Goal: Answer question/provide support: Share knowledge or assist other users

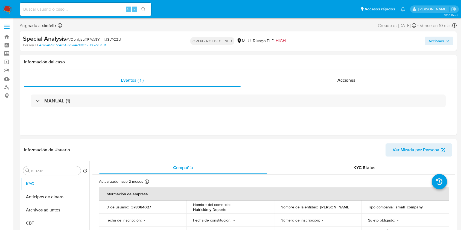
select select "10"
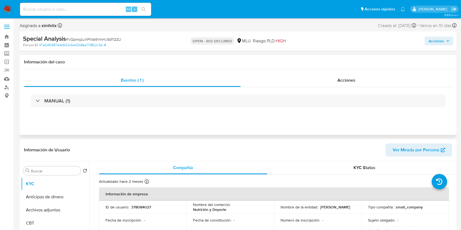
click at [389, 68] on div "Información del caso" at bounding box center [238, 62] width 437 height 14
click at [184, 65] on h1 "Información del caso" at bounding box center [238, 61] width 428 height 5
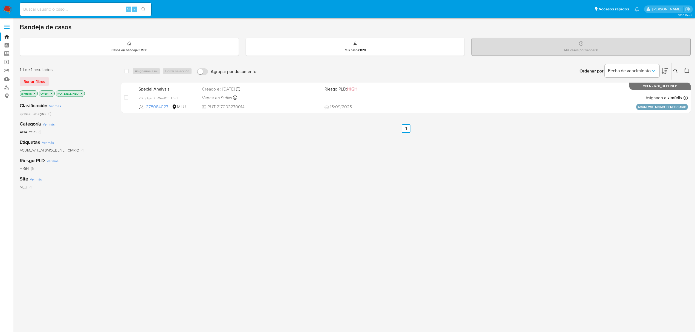
click at [10, 7] on img at bounding box center [7, 9] width 9 height 9
click at [0, 9] on nav "Pausado Ver notificaciones Alt s Accesos rápidos Presiona las siguientes teclas…" at bounding box center [347, 9] width 695 height 18
click at [7, 8] on img at bounding box center [7, 9] width 9 height 9
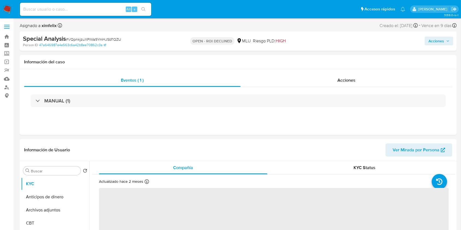
select select "10"
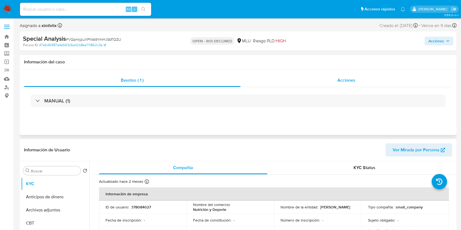
click at [342, 84] on div "Acciones" at bounding box center [347, 80] width 212 height 13
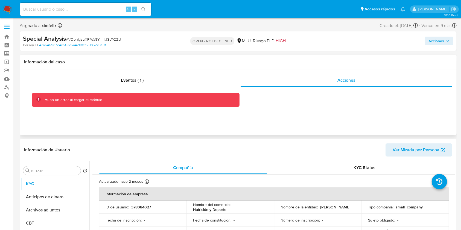
click at [67, 99] on div "Hubo un error al cargar el módulo" at bounding box center [74, 99] width 58 height 5
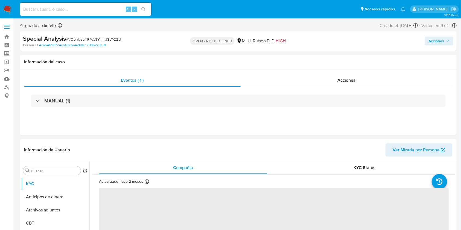
select select "10"
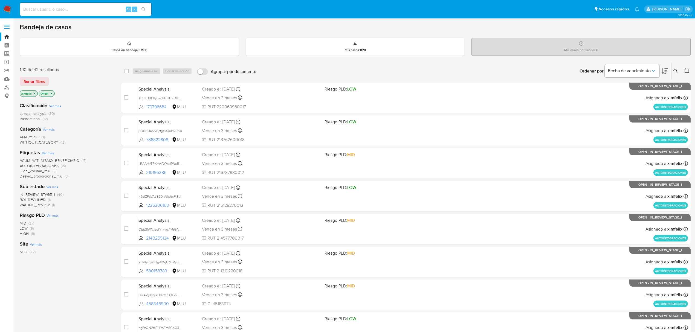
click at [69, 7] on input at bounding box center [85, 9] width 131 height 7
paste input "d06c5PNGMjhlVGi81Pzz7jV5"
type input "d06c5PNGMjhlVGi81Pzz7jV5"
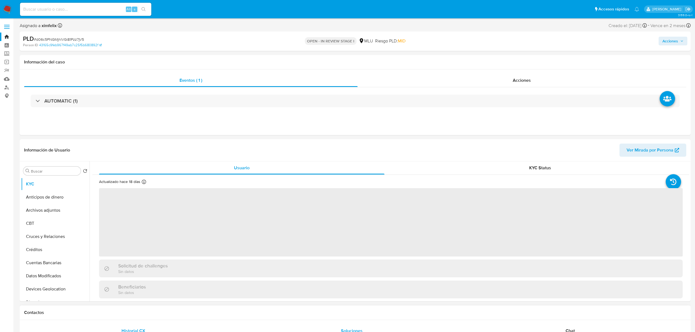
select select "10"
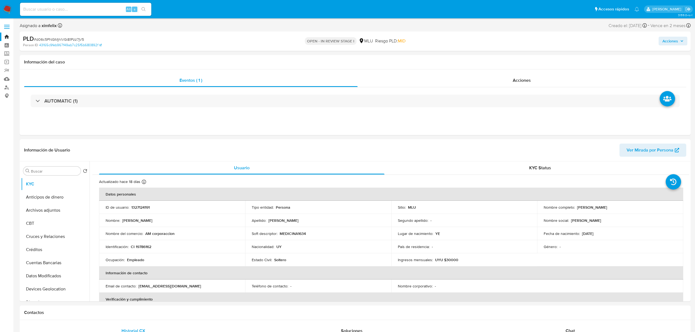
click at [85, 7] on input at bounding box center [85, 9] width 131 height 7
paste input "d06c5PNGMjhlVGi81Pzz7jV5"
type input "d06c5PNGMjhlVGi81Pzz7jV5"
drag, startPoint x: 689, startPoint y: 196, endPoint x: 683, endPoint y: 211, distance: 15.8
click at [683, 211] on div "Usuario KYC Status Actualizado hace 18 días Creado: 09/03/2023 17:22:21 Actuali…" at bounding box center [388, 231] width 599 height 140
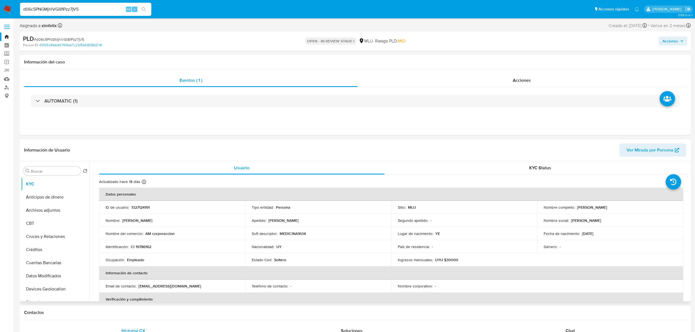
click at [569, 173] on div "KYC Status" at bounding box center [539, 167] width 285 height 13
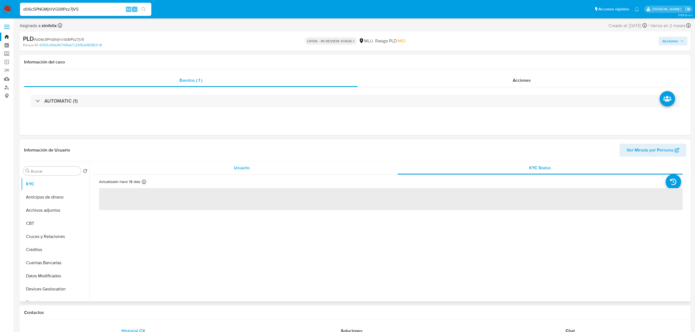
click at [298, 169] on div "Usuario" at bounding box center [241, 167] width 285 height 13
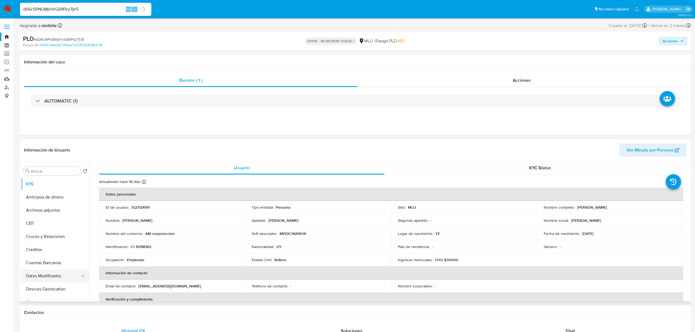
click at [52, 275] on button "Datos Modificados" at bounding box center [53, 275] width 64 height 13
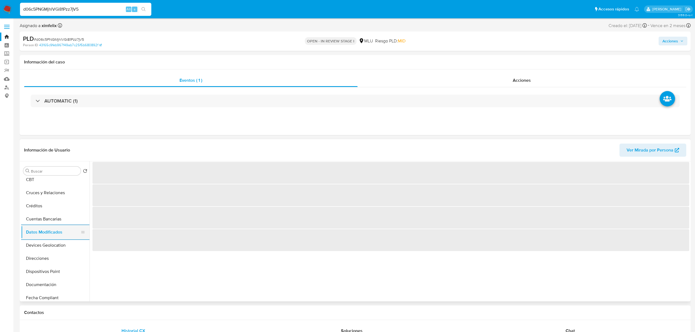
scroll to position [58, 0]
click at [52, 275] on button "Documentación" at bounding box center [55, 270] width 68 height 13
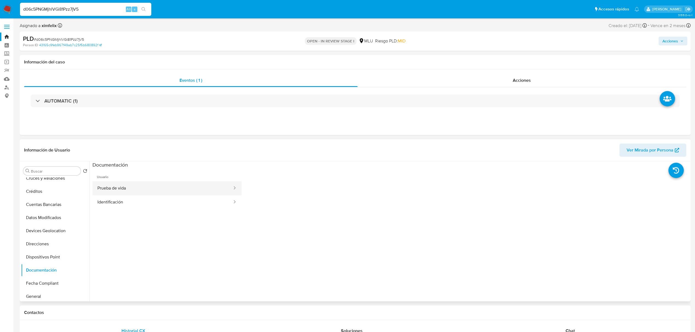
click at [137, 193] on button "Prueba de vida" at bounding box center [162, 188] width 140 height 14
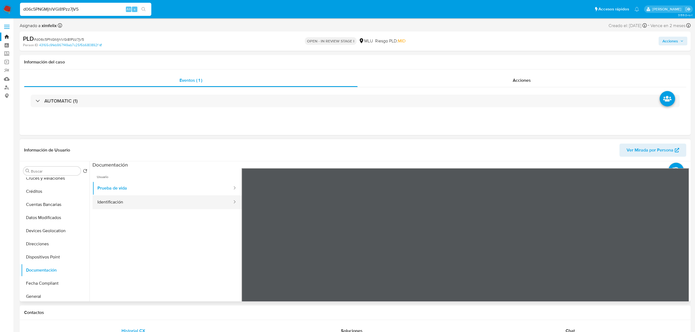
click at [138, 204] on button "Identificación" at bounding box center [162, 202] width 140 height 14
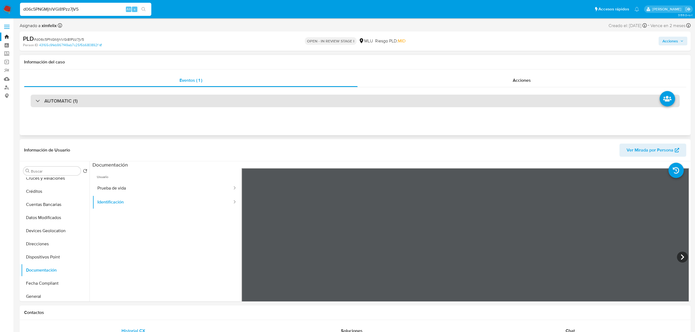
scroll to position [8, 0]
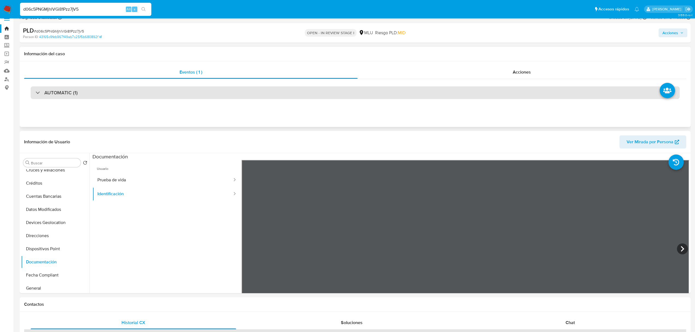
click at [267, 91] on div "AUTOMATIC (1)" at bounding box center [355, 92] width 649 height 13
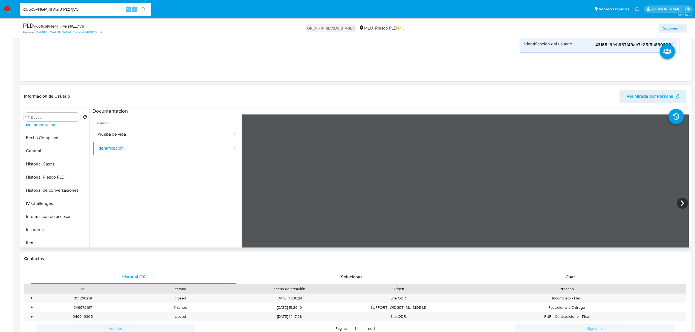
scroll to position [149, 0]
click at [60, 164] on button "Historial Casos" at bounding box center [53, 165] width 64 height 13
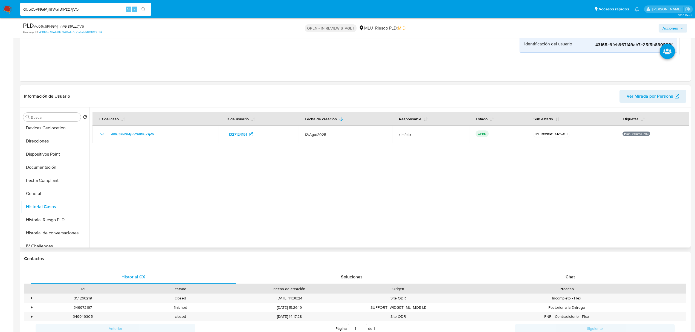
scroll to position [0, 0]
click at [670, 92] on span "Ver Mirada por Persona" at bounding box center [649, 96] width 47 height 13
click at [56, 207] on button "Cuentas Bancarias" at bounding box center [53, 208] width 64 height 13
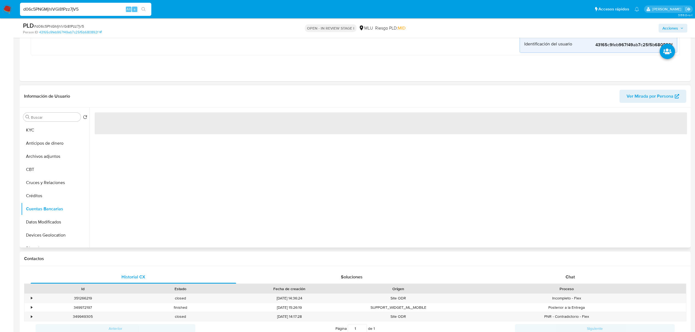
click at [144, 214] on div "‌" at bounding box center [388, 177] width 599 height 140
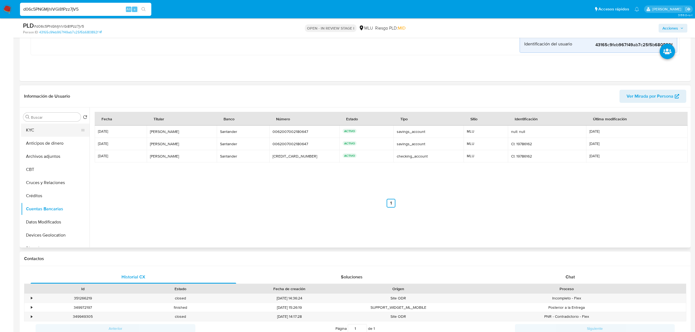
click at [54, 128] on button "KYC" at bounding box center [53, 130] width 64 height 13
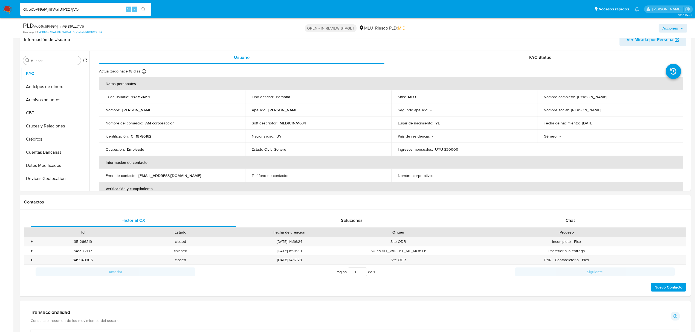
scroll to position [284, 0]
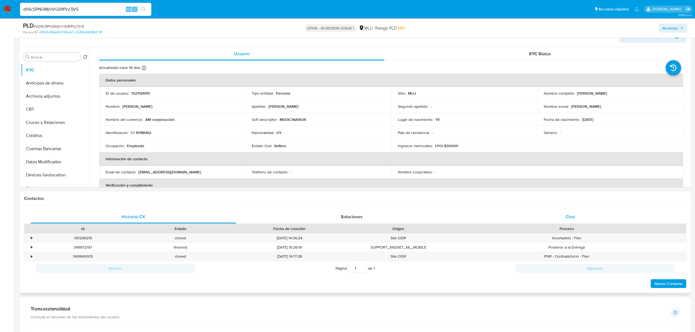
click at [573, 215] on span "Chat" at bounding box center [569, 217] width 9 height 6
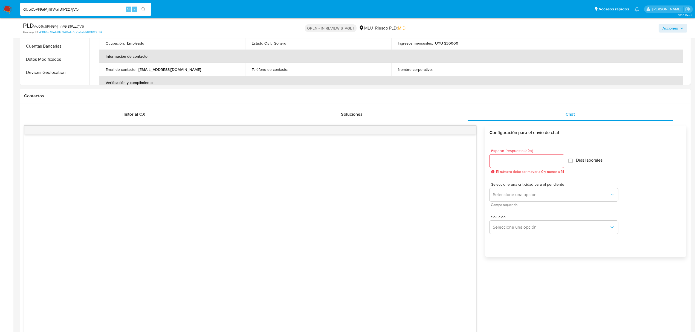
scroll to position [398, 0]
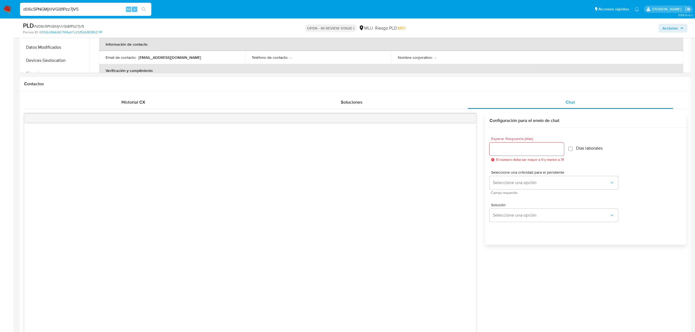
click at [542, 153] on input "Esperar Respuesta (días)" at bounding box center [526, 148] width 74 height 7
type input "3"
click at [533, 185] on span "Seleccione una opción" at bounding box center [551, 182] width 117 height 5
click at [513, 183] on div "LOW" at bounding box center [553, 183] width 120 height 11
drag, startPoint x: 685, startPoint y: 165, endPoint x: 686, endPoint y: 172, distance: 7.3
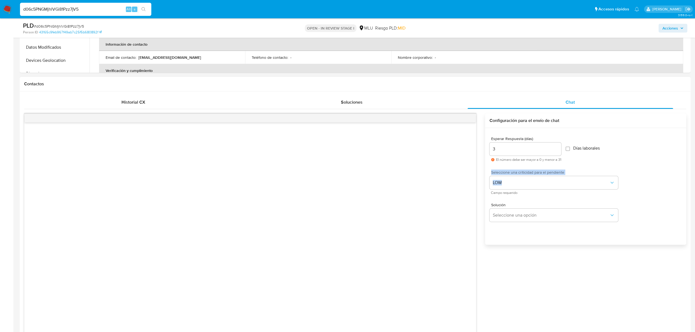
click at [685, 175] on div "Esperar Respuesta (días) 3 El número debe ser mayor a 0 y menor a 31 Días labor…" at bounding box center [585, 193] width 201 height 131
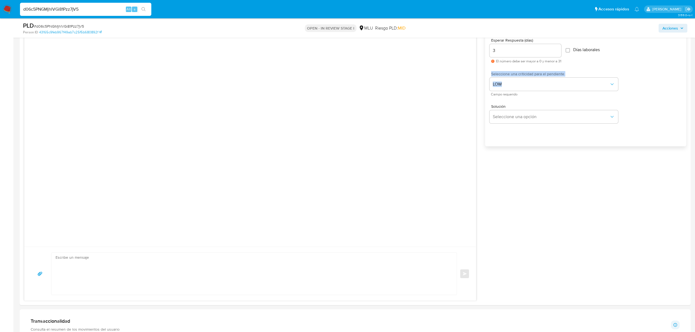
scroll to position [507, 0]
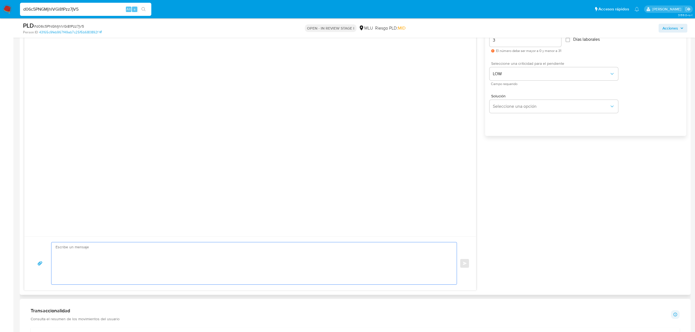
click at [324, 252] on textarea at bounding box center [253, 263] width 394 height 42
paste textarea "Te contactamos ya que necesitamos verificar algunos datos. Por este motivo, sol…"
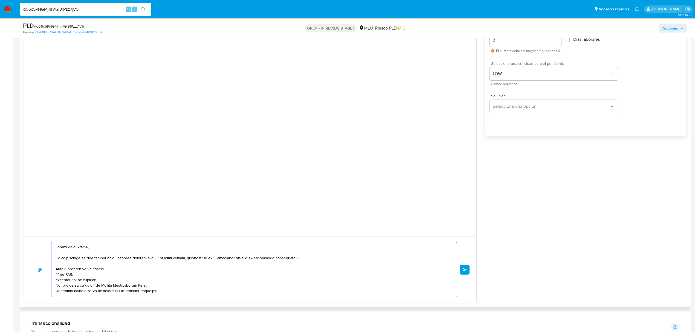
click at [125, 286] on textarea at bounding box center [253, 269] width 394 height 55
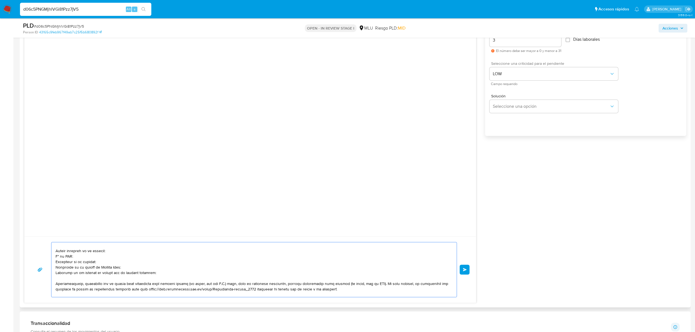
scroll to position [2, 0]
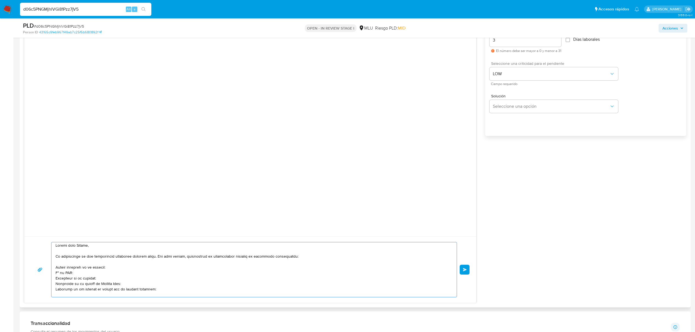
click at [131, 286] on textarea at bounding box center [253, 269] width 394 height 55
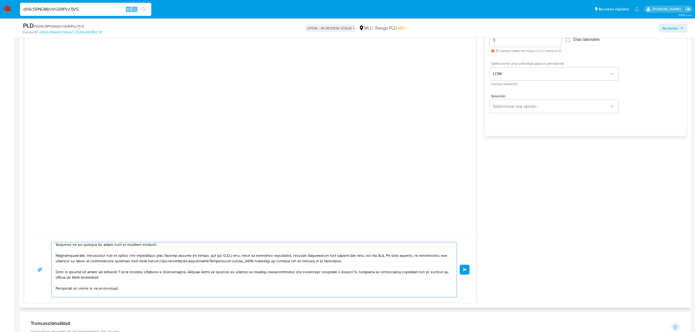
scroll to position [64, 0]
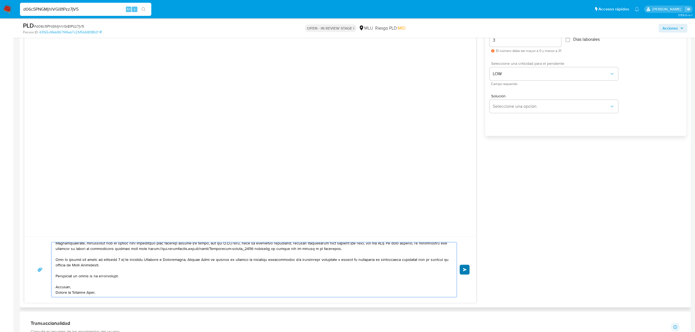
type textarea "Buenos días Andrea, Te contactamos ya que necesitamos verificar algunos datos. …"
click at [465, 267] on button "Enviar" at bounding box center [464, 270] width 10 height 10
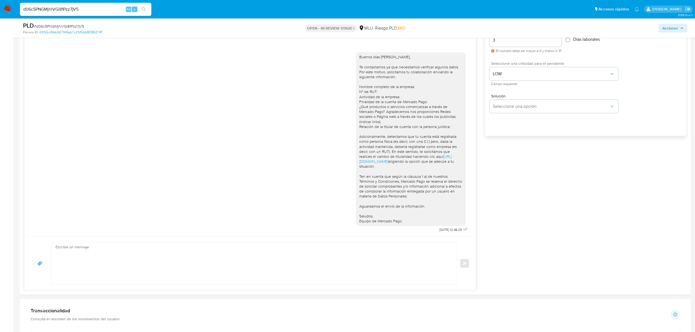
scroll to position [0, 0]
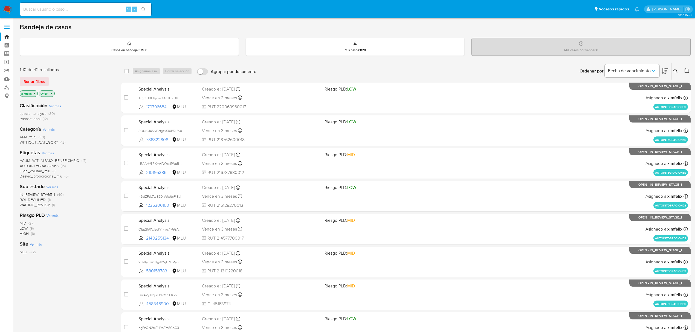
click at [33, 199] on span "ROI_DECLINED" at bounding box center [33, 199] width 26 height 5
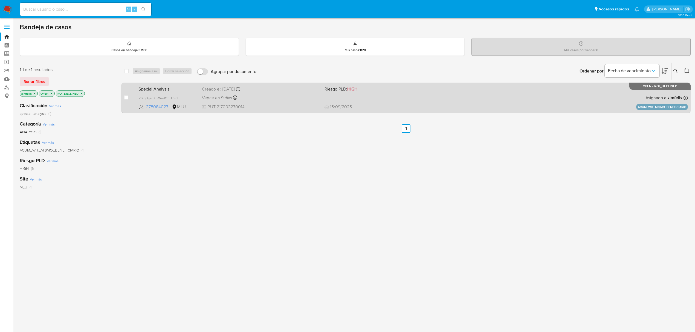
click at [272, 103] on div "Special Analysis VQpnkjzuXPiWa9YmHJSbTQZU 378084027 MLU Riesgo PLD: HIGH Creado…" at bounding box center [411, 98] width 551 height 28
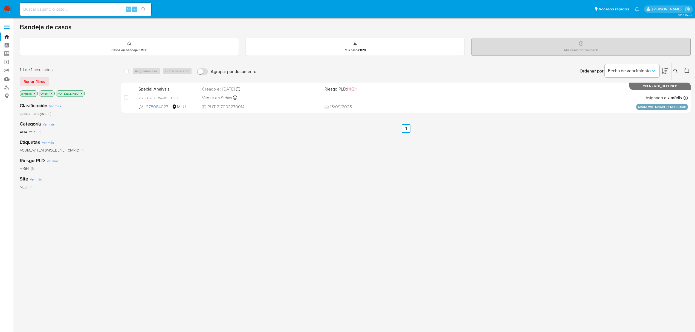
click at [8, 10] on img at bounding box center [7, 9] width 9 height 9
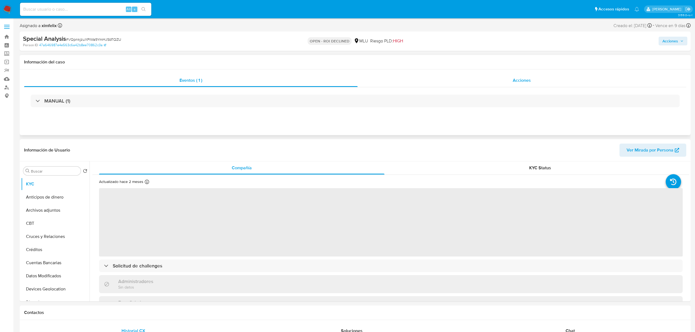
click at [461, 82] on div "Acciones" at bounding box center [521, 80] width 329 height 13
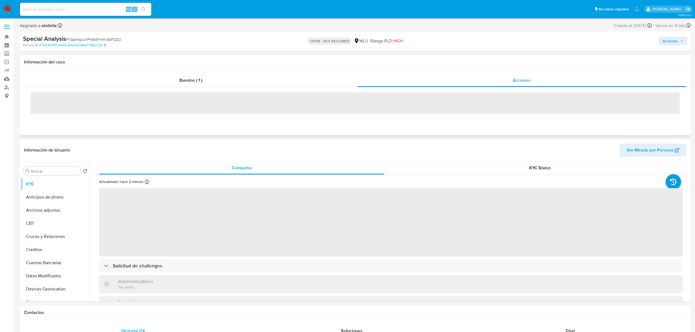
select select "10"
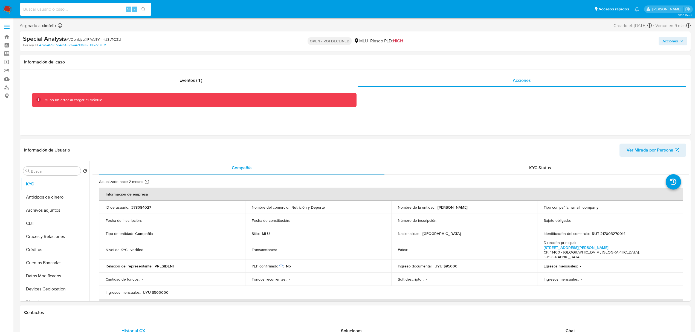
click at [80, 9] on input at bounding box center [85, 9] width 131 height 7
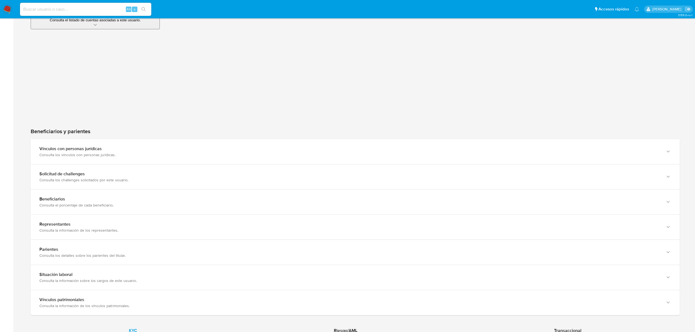
scroll to position [398, 0]
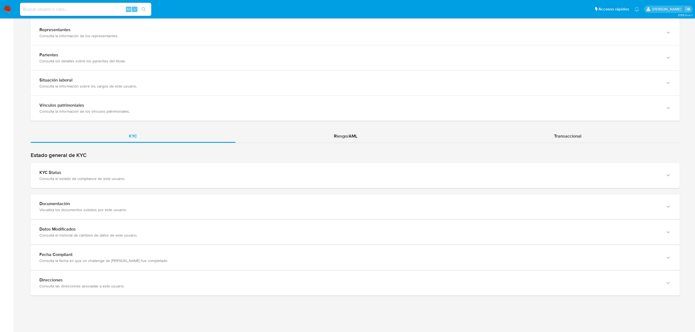
click at [455, 142] on div "KYC Riesgo/AML Transaccional" at bounding box center [355, 213] width 649 height 166
click at [385, 138] on div "Riesgo/AML" at bounding box center [345, 136] width 220 height 13
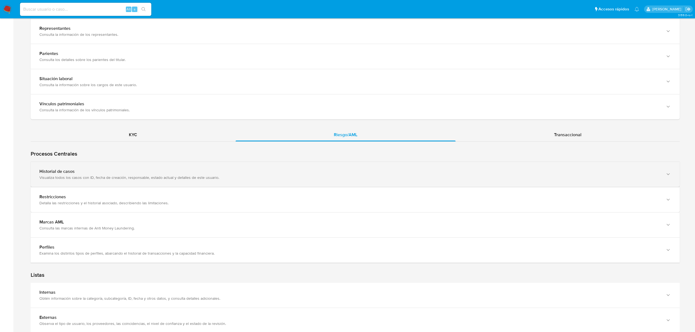
click at [603, 172] on div "Historial de casos" at bounding box center [349, 171] width 620 height 5
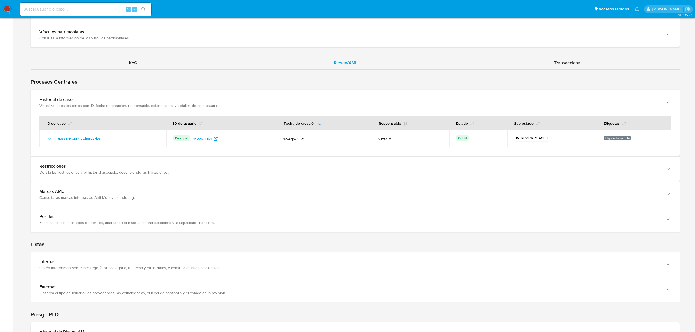
scroll to position [473, 0]
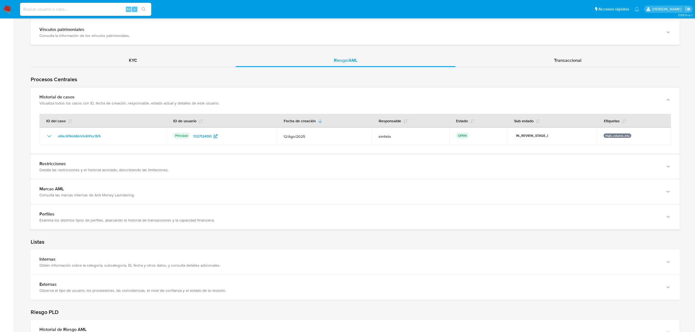
click at [8, 11] on img at bounding box center [7, 9] width 9 height 9
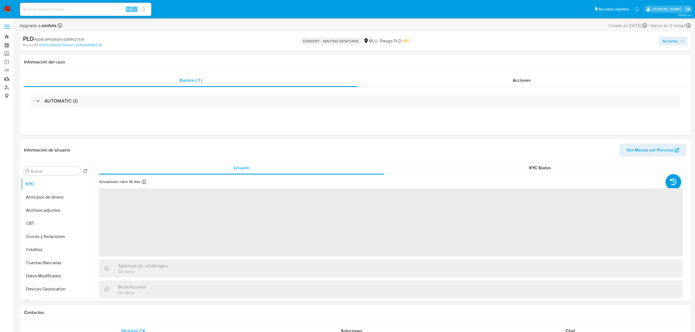
select select "10"
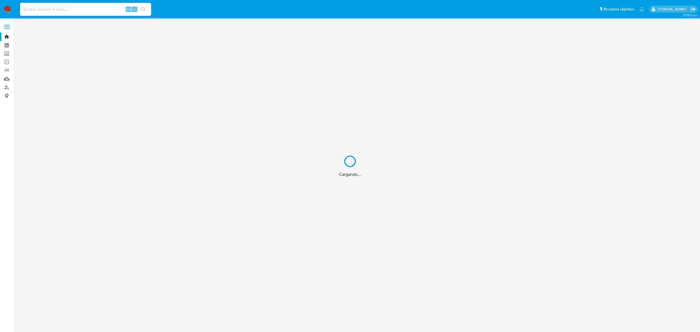
click at [7, 79] on div "Cargando..." at bounding box center [350, 166] width 700 height 332
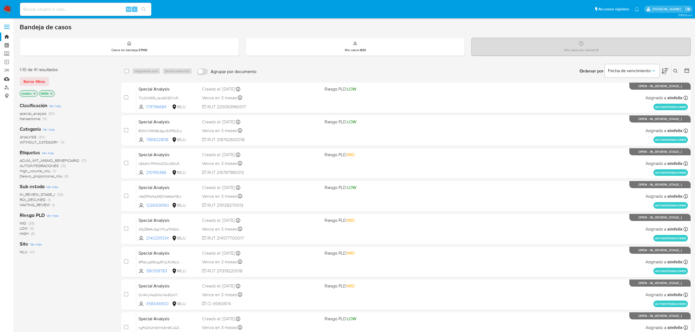
click at [7, 79] on link "Mulan" at bounding box center [32, 79] width 65 height 8
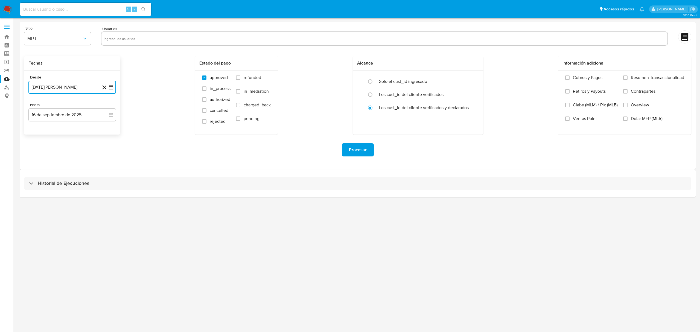
click at [88, 90] on button "[DATE][PERSON_NAME]" at bounding box center [72, 87] width 88 height 13
click at [107, 108] on icon "Mes siguiente" at bounding box center [106, 107] width 7 height 7
click at [52, 149] on button "10" at bounding box center [50, 149] width 9 height 9
click at [71, 116] on button "16 de septiembre de 2025" at bounding box center [72, 114] width 88 height 13
click at [60, 165] on button "10" at bounding box center [61, 166] width 9 height 9
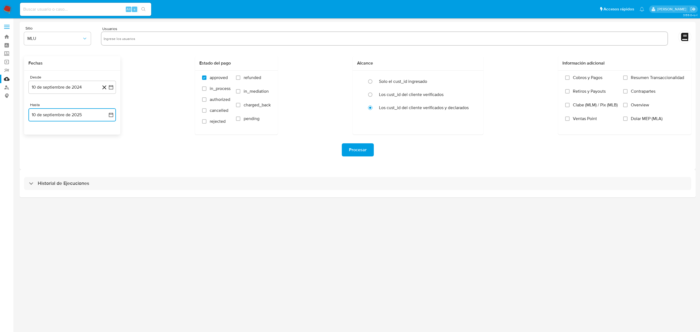
click at [161, 40] on input "text" at bounding box center [385, 38] width 562 height 9
type input "1292733496"
type input "243832996"
type input "143259294"
type input "70123755"
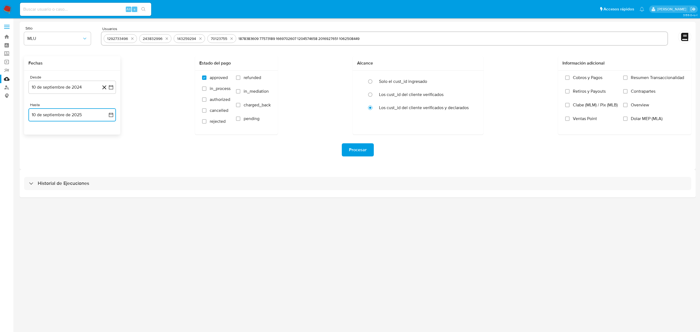
type input "1878383609"
type input "77573189"
type input "1669702607"
type input "1204574658"
type input "2016927651"
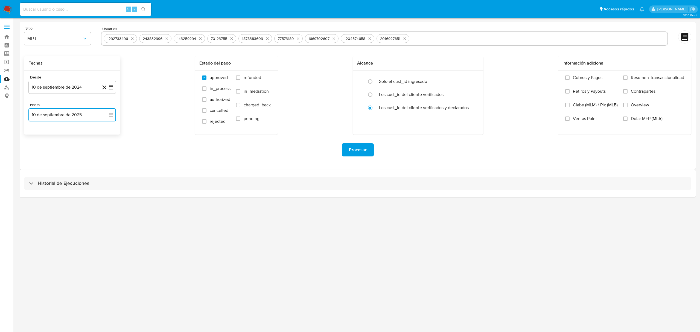
type input "1062508449"
click at [355, 157] on div "Procesar" at bounding box center [357, 150] width 667 height 31
click at [361, 149] on span "Procesar" at bounding box center [358, 150] width 18 height 12
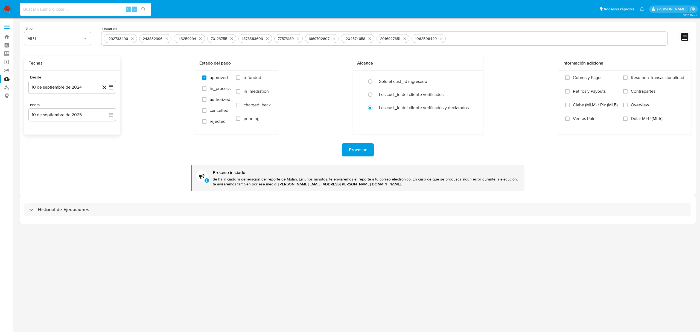
click at [103, 8] on input at bounding box center [85, 9] width 131 height 7
paste input "6vkUTv0dAhZ0samoWWHWCxXG"
type input "6vkUTv0dAhZ0samoWWHWCxXG"
click at [145, 10] on icon "search-icon" at bounding box center [143, 9] width 4 height 4
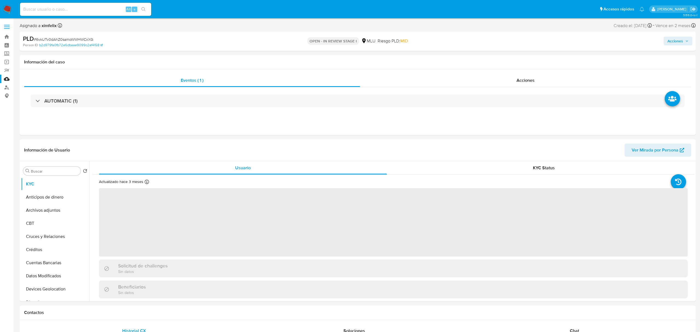
select select "10"
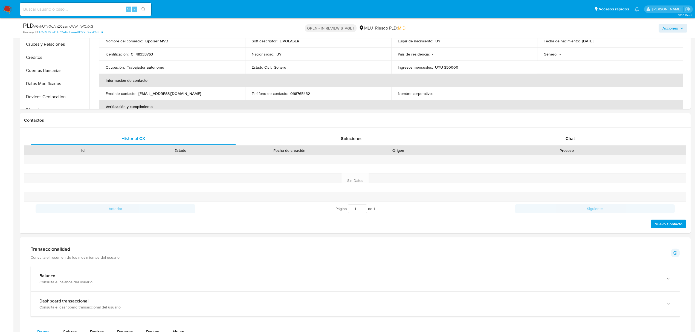
scroll to position [188, 0]
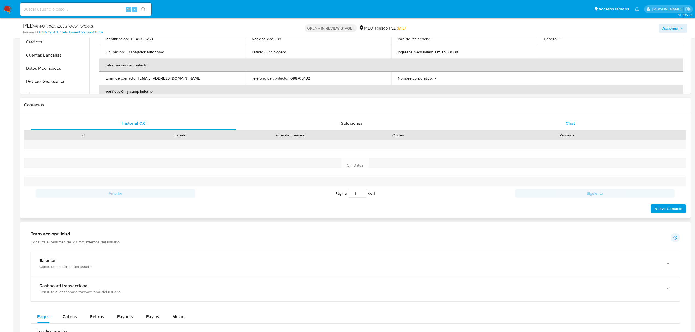
click at [563, 123] on div "Chat" at bounding box center [569, 123] width 205 height 13
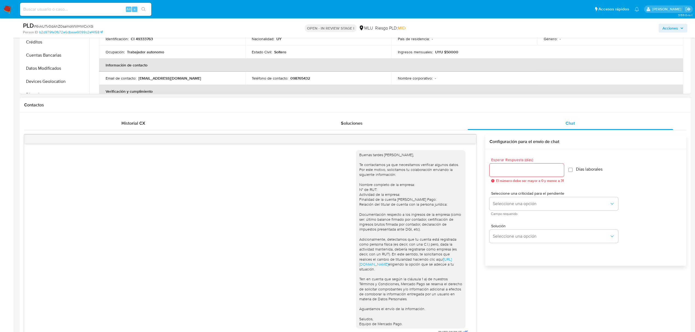
scroll to position [192, 0]
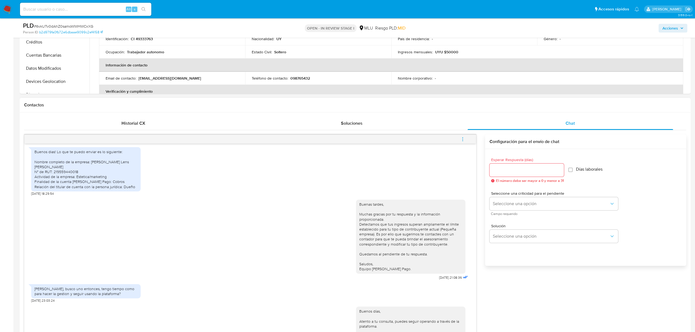
click at [464, 141] on icon "menu-action" at bounding box center [462, 139] width 5 height 5
click at [424, 132] on li "Cerrar conversación" at bounding box center [425, 129] width 56 height 10
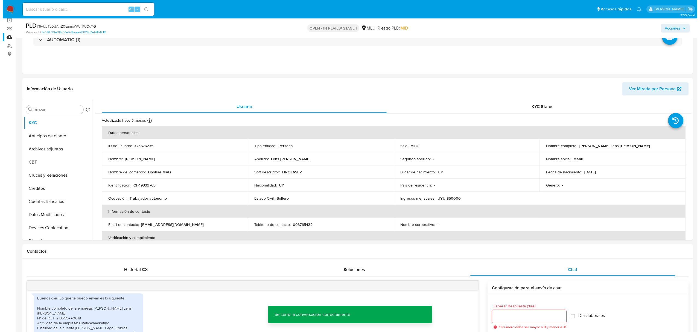
scroll to position [28, 0]
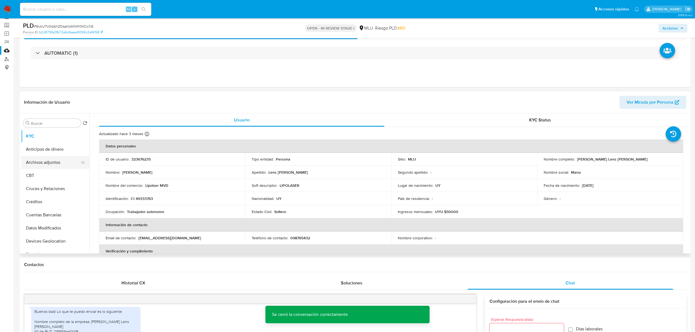
click at [39, 165] on button "Archivos adjuntos" at bounding box center [53, 162] width 64 height 13
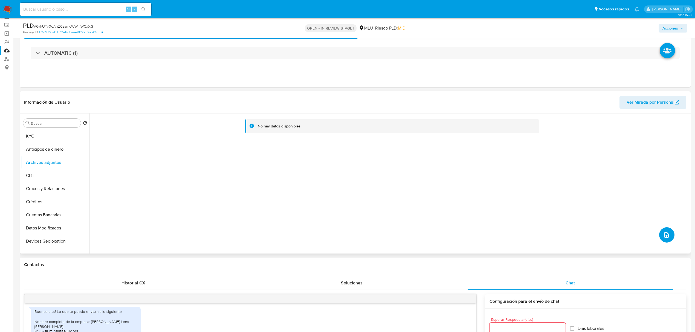
click at [663, 237] on icon "upload-file" at bounding box center [666, 235] width 7 height 7
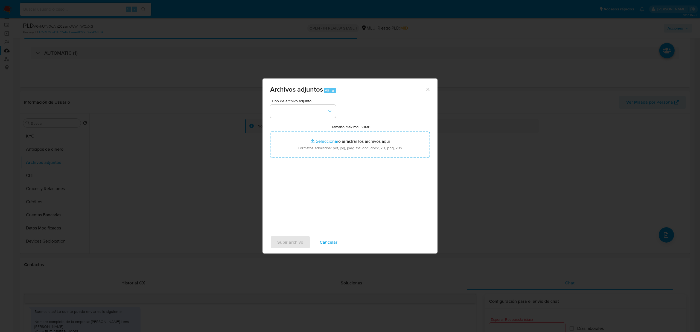
click at [305, 120] on div "Tipo de archivo adjunto Tamaño máximo: 50MB Seleccionar archivos Seleccionar o …" at bounding box center [350, 163] width 160 height 129
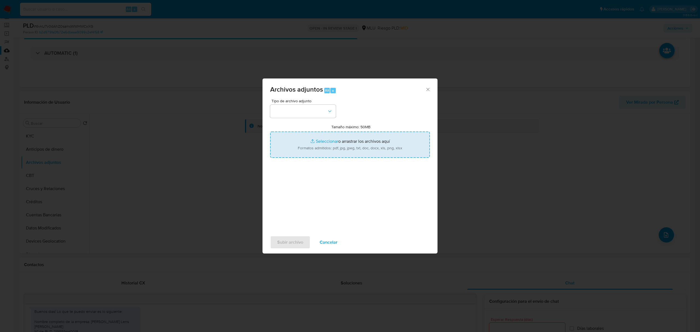
type input "C:\fakepath\Case Log 323676235 - 10_09_2025.pdf"
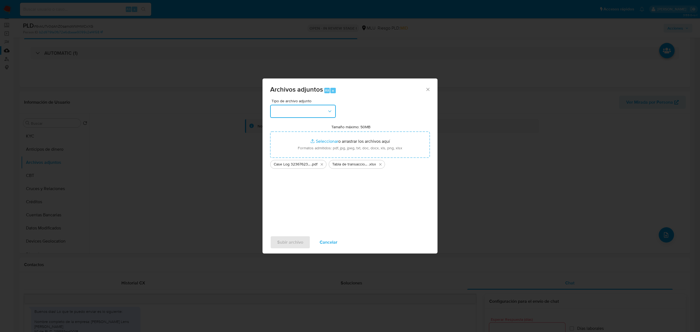
click at [303, 114] on button "button" at bounding box center [303, 111] width 66 height 13
click at [294, 242] on span "Subir archivo" at bounding box center [290, 242] width 26 height 12
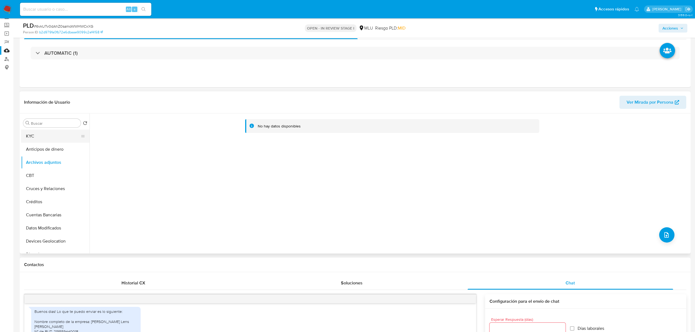
click at [45, 133] on button "KYC" at bounding box center [53, 136] width 64 height 13
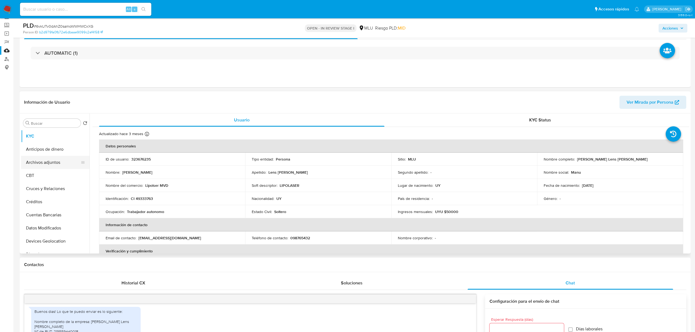
click at [57, 158] on button "Archivos adjuntos" at bounding box center [53, 162] width 64 height 13
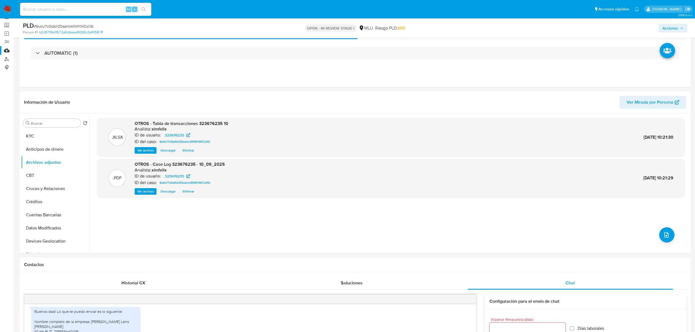
click at [685, 27] on button "Acciones" at bounding box center [672, 28] width 29 height 9
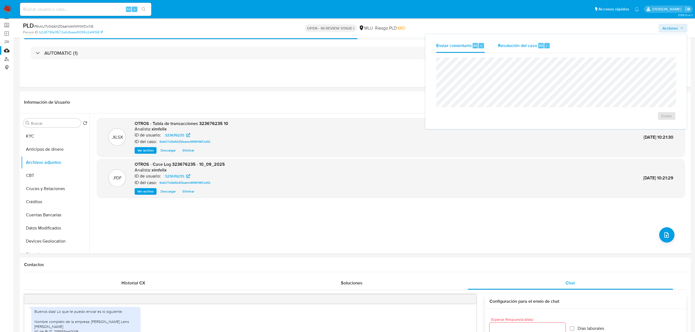
click at [529, 44] on span "Resolución del caso" at bounding box center [517, 45] width 39 height 6
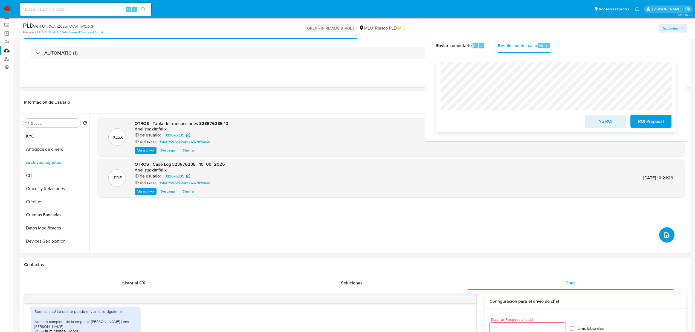
click at [604, 126] on span "No ROI" at bounding box center [605, 121] width 27 height 12
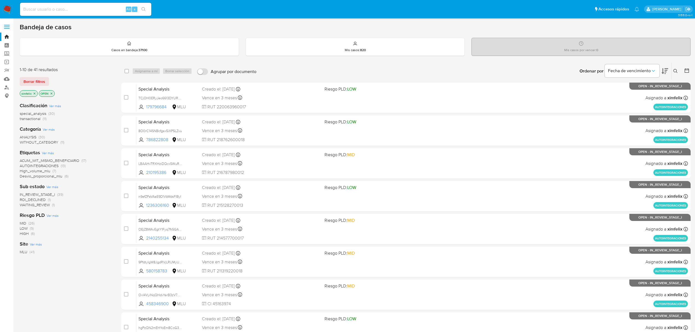
click at [663, 70] on icon at bounding box center [664, 71] width 7 height 7
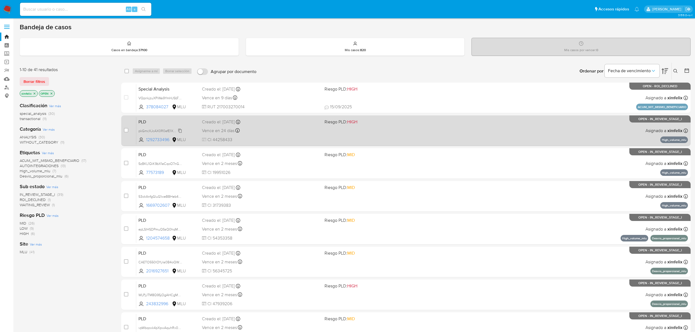
click at [179, 130] on span "pkGmcXJcAX0R0efE1Xpy48vj" at bounding box center [160, 130] width 45 height 6
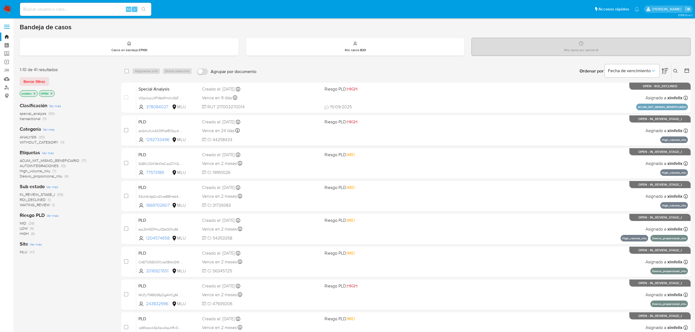
click at [48, 205] on span "WAITING_REVIEW" at bounding box center [35, 204] width 30 height 5
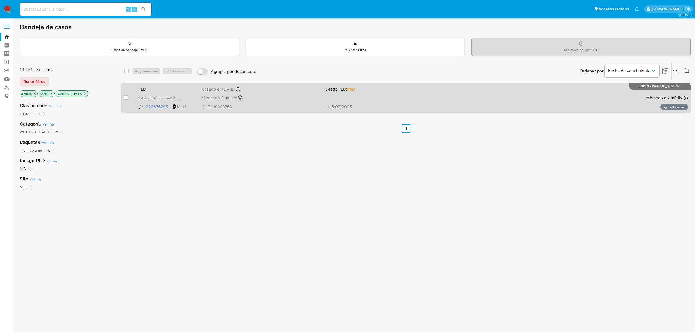
click at [276, 100] on div "Vence en 2 meses Vence el 10/11/2025 06:35:07" at bounding box center [261, 97] width 118 height 7
click at [127, 97] on input "checkbox" at bounding box center [126, 97] width 4 height 4
checkbox input "true"
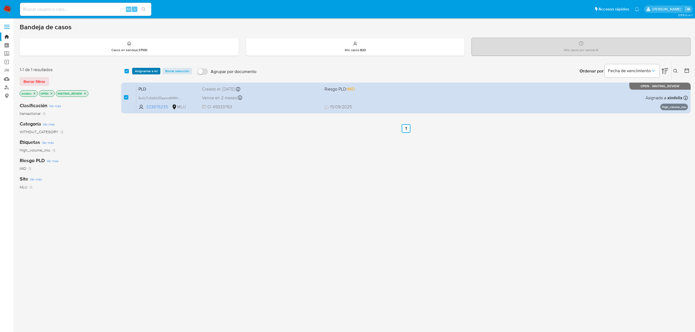
click at [154, 71] on span "Asignarme a mí" at bounding box center [146, 70] width 23 height 5
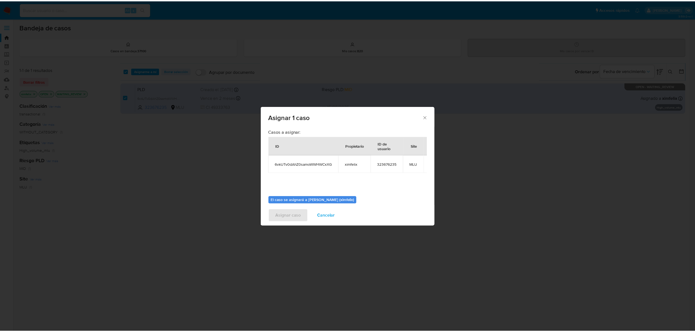
scroll to position [33, 0]
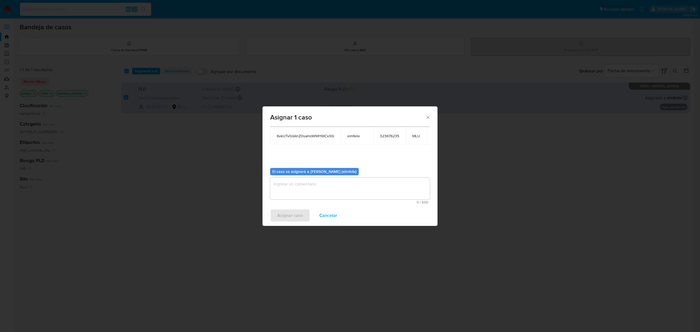
click at [366, 189] on textarea "assign-modal" at bounding box center [350, 188] width 160 height 22
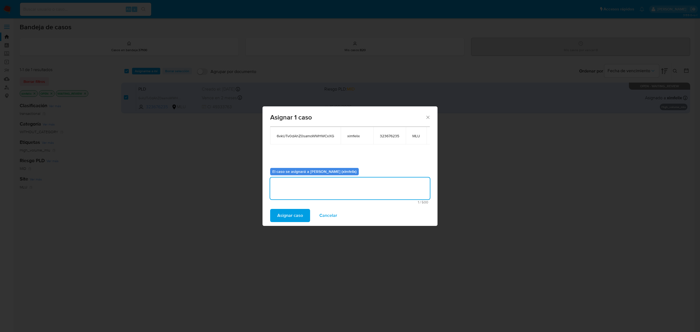
click at [289, 216] on span "Asignar caso" at bounding box center [290, 215] width 26 height 12
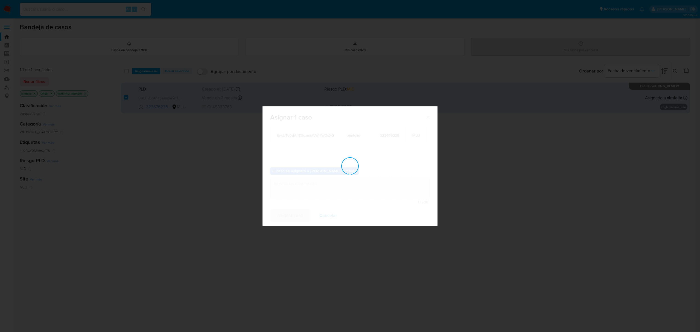
checkbox input "false"
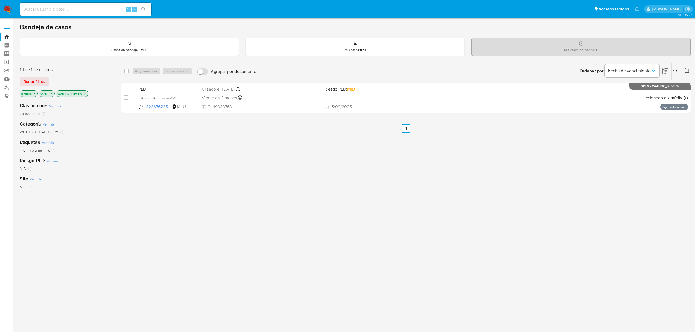
click at [9, 7] on img at bounding box center [7, 9] width 9 height 9
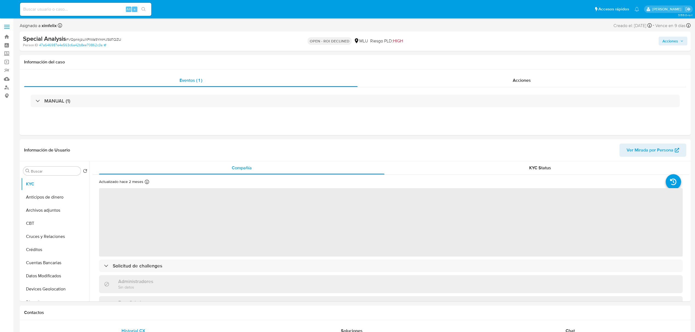
select select "10"
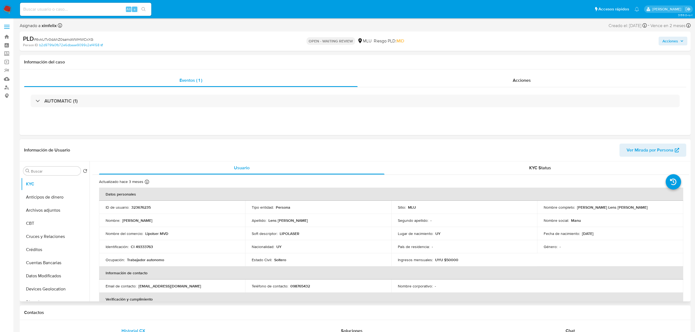
select select "10"
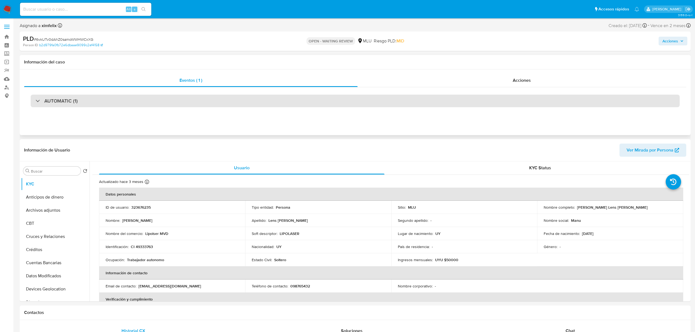
click at [464, 107] on div "AUTOMATIC (1)" at bounding box center [355, 101] width 649 height 13
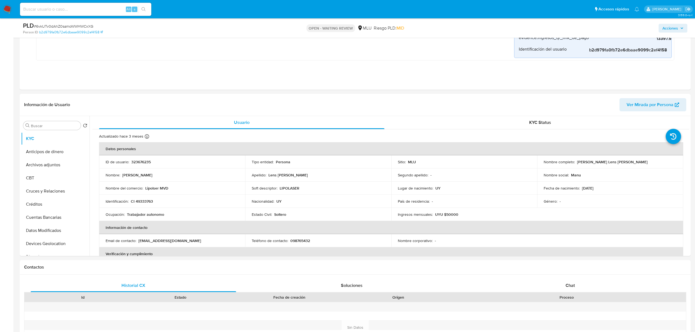
scroll to position [219, 0]
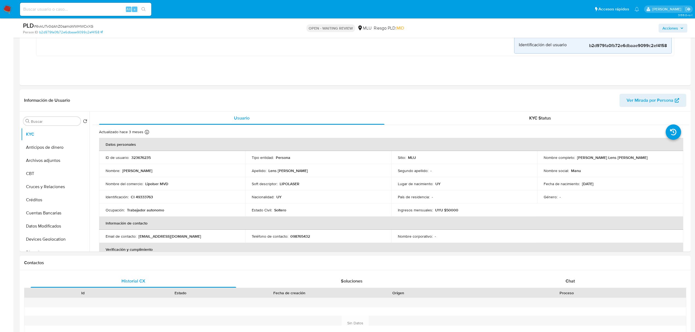
click at [576, 272] on div "Historial CX Soluciones Chat Id Estado Fecha de creación Origen Proceso Anterio…" at bounding box center [355, 316] width 671 height 92
click at [576, 286] on div "Chat" at bounding box center [569, 281] width 205 height 13
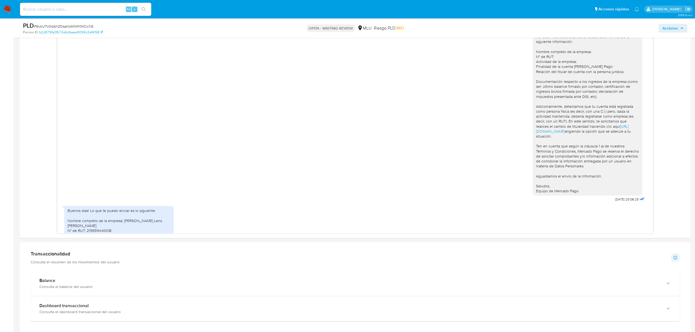
scroll to position [131, 0]
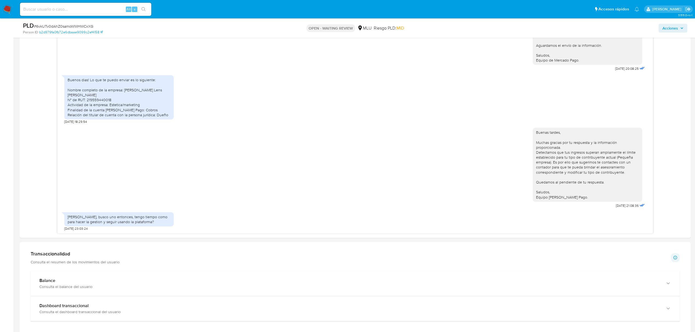
drag, startPoint x: 693, startPoint y: 183, endPoint x: 700, endPoint y: 149, distance: 35.1
click at [695, 149] on html "Pausado Ver notificaciones Alt s Accesos rápidos Presiona las siguientes teclas…" at bounding box center [347, 73] width 695 height 1166
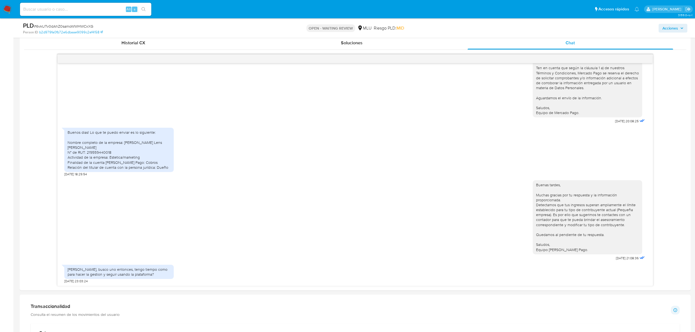
scroll to position [471, 0]
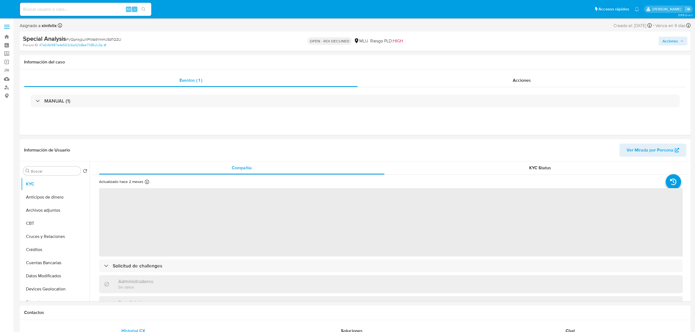
select select "10"
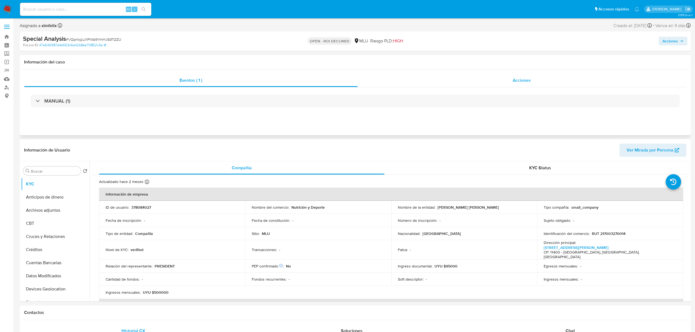
click at [511, 80] on div "Acciones" at bounding box center [521, 80] width 329 height 13
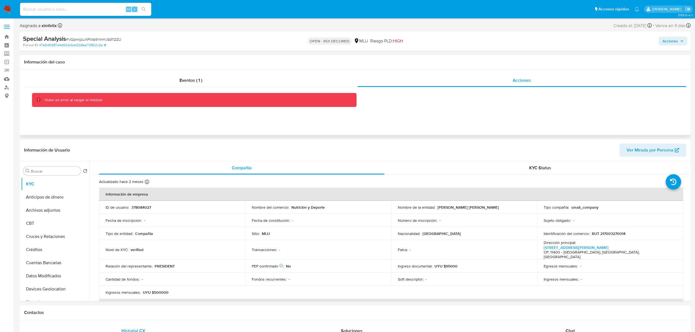
click at [309, 101] on div "Hubo un error al cargar el módulo" at bounding box center [198, 99] width 307 height 5
click at [673, 37] on span "Acciones" at bounding box center [670, 41] width 16 height 9
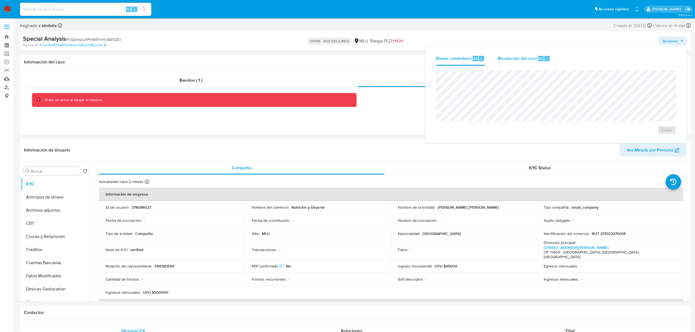
click at [523, 62] on div "Resolución del caso Alt r" at bounding box center [524, 58] width 52 height 14
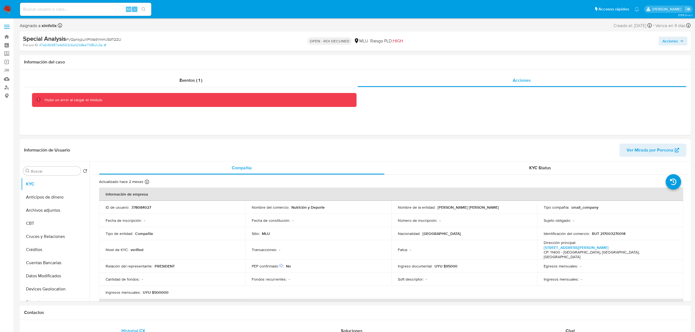
click at [673, 40] on span "Acciones" at bounding box center [670, 41] width 16 height 9
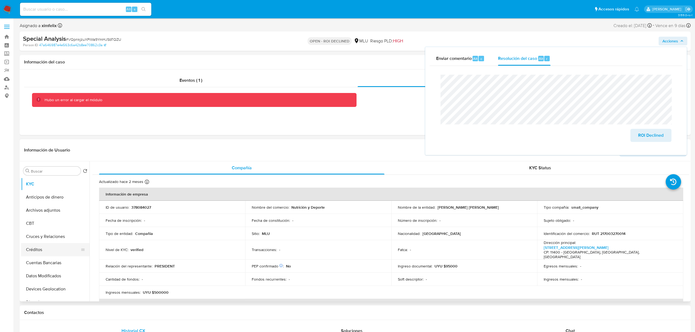
drag, startPoint x: 87, startPoint y: 205, endPoint x: 81, endPoint y: 249, distance: 44.1
click at [81, 249] on ul "KYC Anticipos de dinero Archivos adjuntos CBT Cruces y Relaciones Créditos Cuen…" at bounding box center [55, 238] width 68 height 123
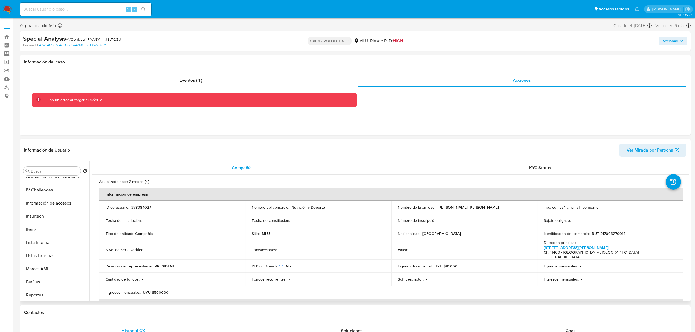
scroll to position [244, 0]
click at [45, 240] on button "Marcas AML" at bounding box center [53, 241] width 64 height 13
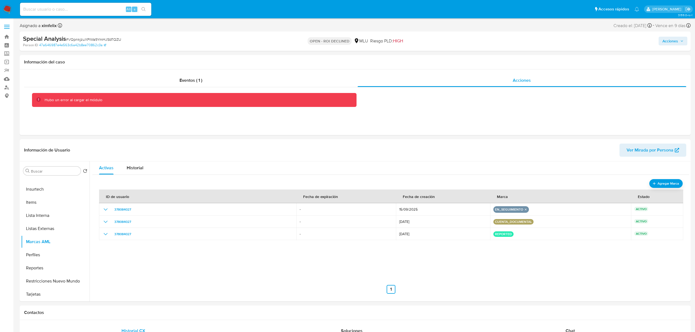
click at [675, 44] on span "Acciones" at bounding box center [670, 41] width 16 height 9
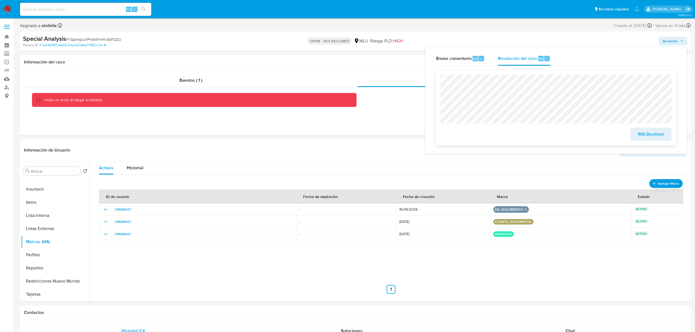
click at [642, 135] on span "ROI Declined" at bounding box center [650, 134] width 27 height 12
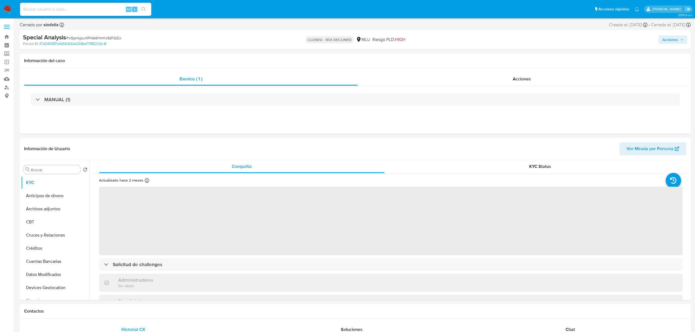
select select "10"
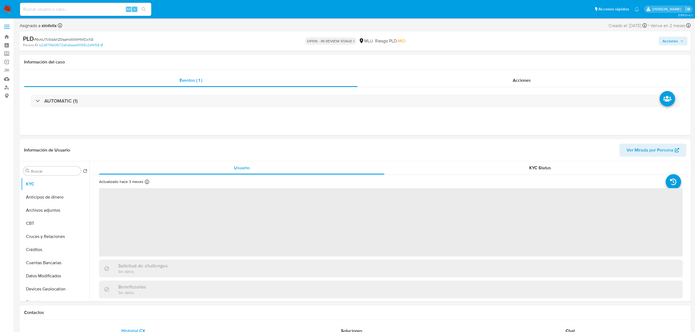
select select "10"
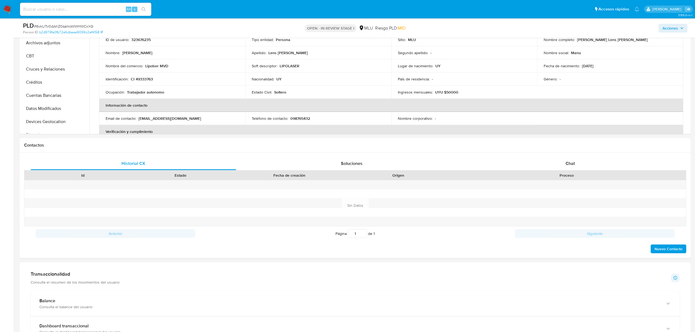
scroll to position [151, 0]
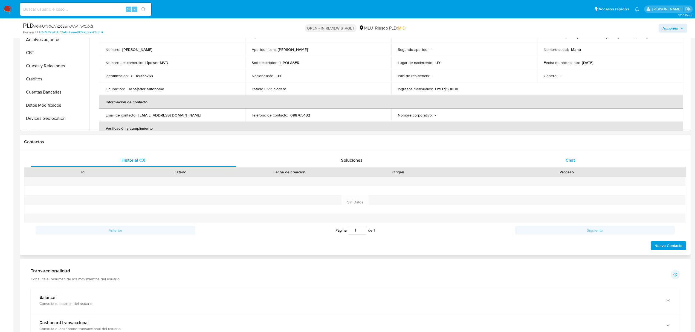
click at [574, 160] on span "Chat" at bounding box center [569, 160] width 9 height 6
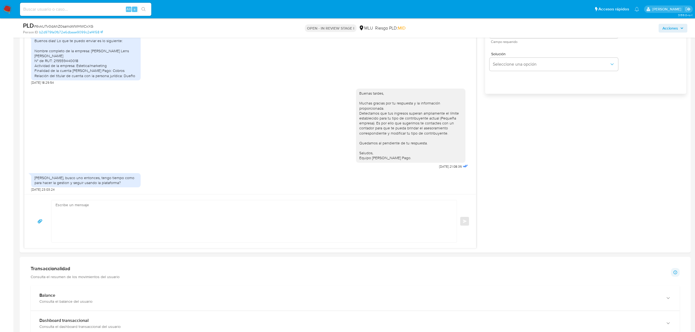
scroll to position [355, 0]
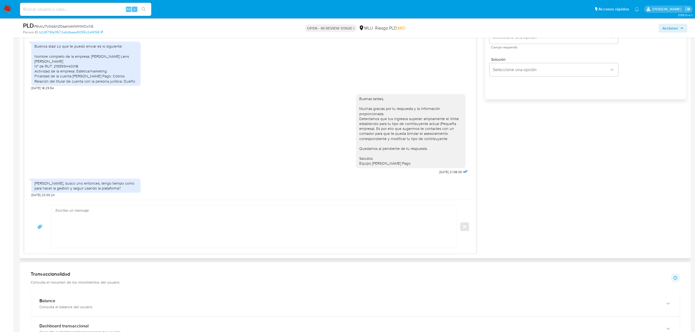
click at [206, 224] on textarea at bounding box center [253, 227] width 394 height 42
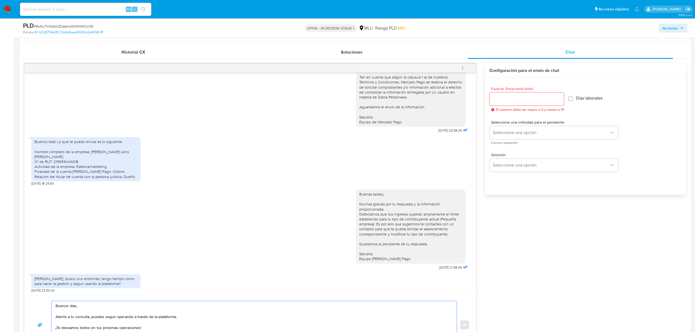
scroll to position [263, 0]
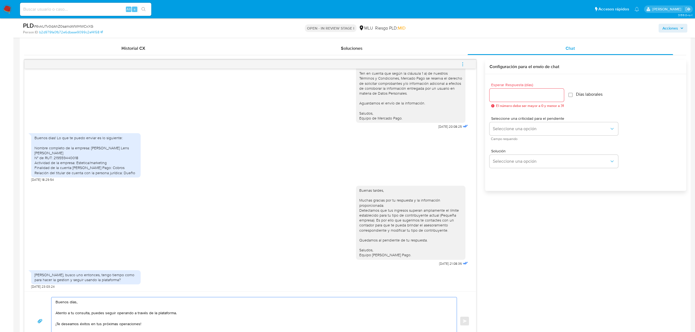
type textarea "Buenos días, Atento a tu consulta, puedes seguir operando a través de la plataf…"
click at [547, 92] on input "Esperar Respuesta (días)" at bounding box center [526, 95] width 74 height 7
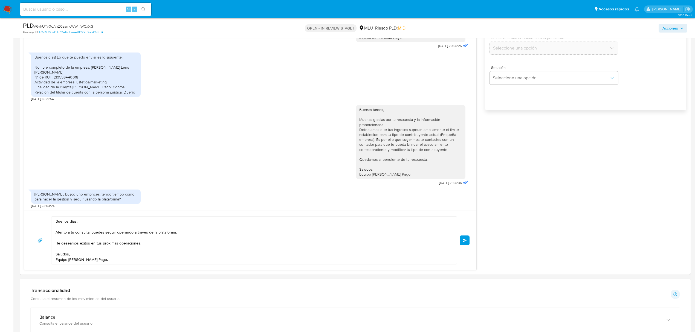
scroll to position [343, 0]
type input "0"
click at [467, 242] on button "Enviar" at bounding box center [464, 242] width 10 height 10
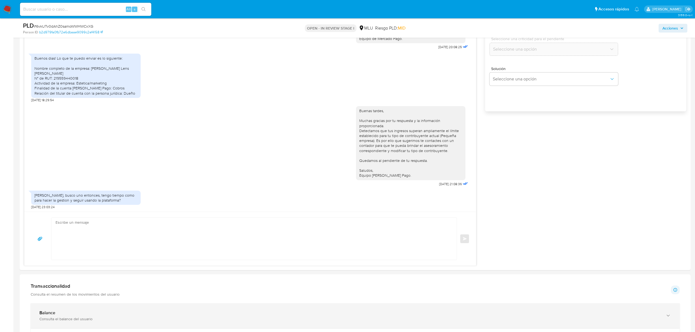
scroll to position [192, 0]
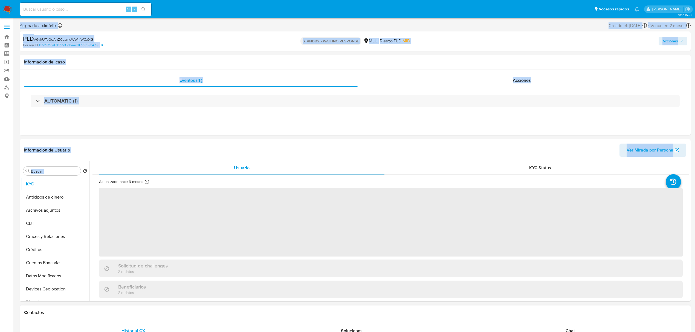
select select "10"
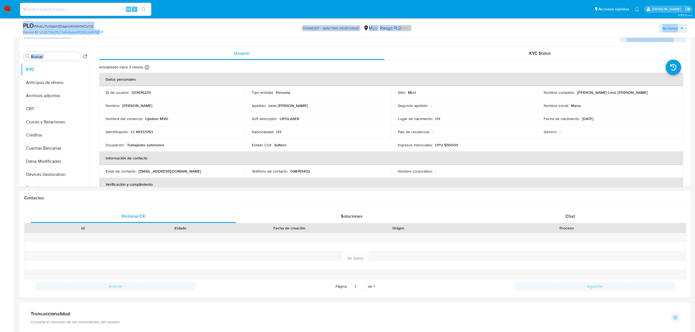
scroll to position [101, 0]
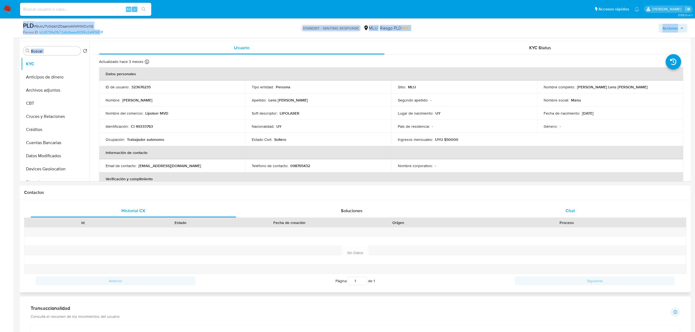
click at [563, 215] on div "Chat" at bounding box center [569, 210] width 205 height 13
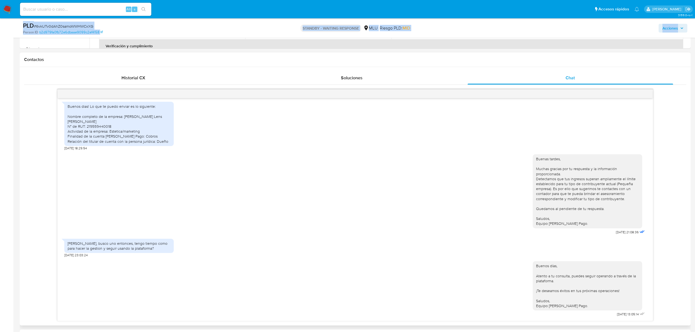
scroll to position [235, 0]
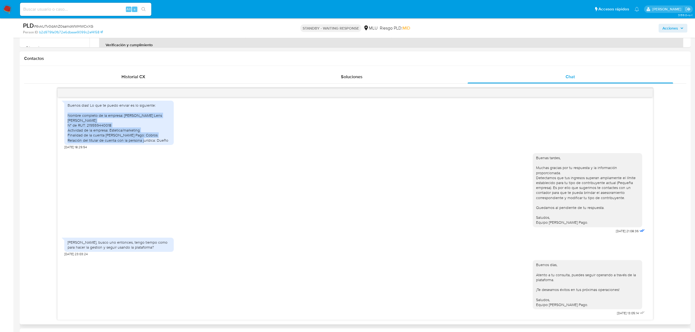
drag, startPoint x: 66, startPoint y: 118, endPoint x: 168, endPoint y: 138, distance: 103.7
click at [168, 138] on div "Buenos dias! Lo que te puedo enviar es lo siguiente: Nombre completo de la empr…" at bounding box center [118, 123] width 109 height 44
copy div "Nombre completo de la empresa: Emanuel Lens Aramburu N° de RUT: 219559440018 Ac…"
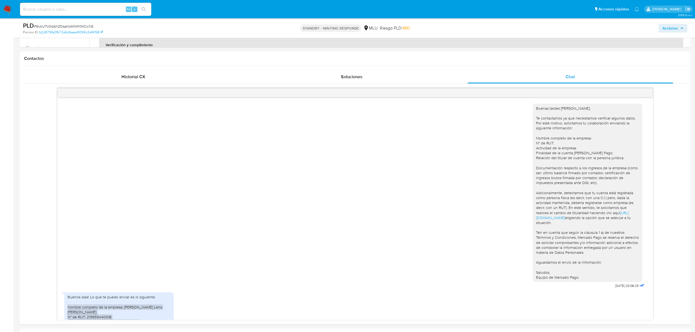
scroll to position [14, 0]
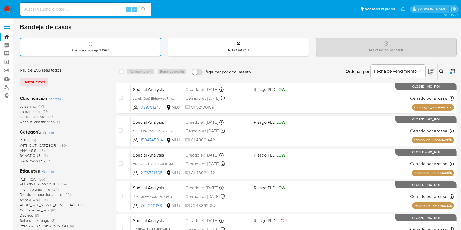
click at [83, 11] on input at bounding box center [85, 9] width 131 height 7
paste input "6vkUTv0dAhZ0samoWWHWCxXG"
type input "6vkUTv0dAhZ0samoWWHWCxXG"
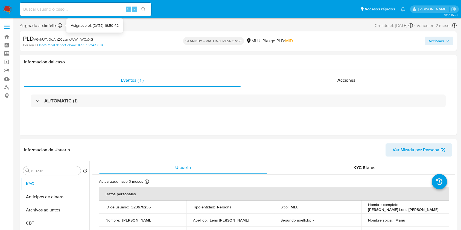
select select "10"
click at [42, 14] on div "Alt s" at bounding box center [85, 9] width 131 height 13
click at [41, 9] on input at bounding box center [85, 9] width 131 height 7
paste input "6vkUTv0dAhZ0samoWWHWCxXG"
type input "6vkUTv0dAhZ0samoWWHWCxXG"
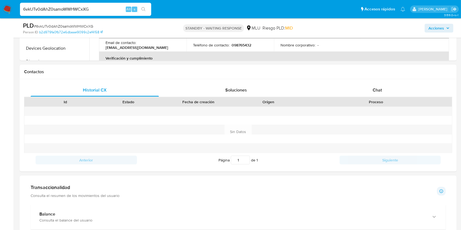
scroll to position [227, 0]
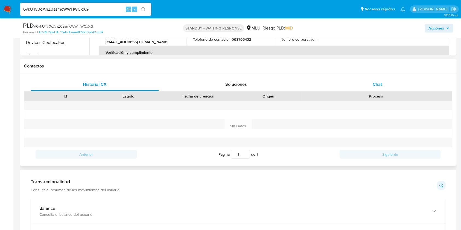
click at [377, 87] on span "Chat" at bounding box center [377, 84] width 9 height 6
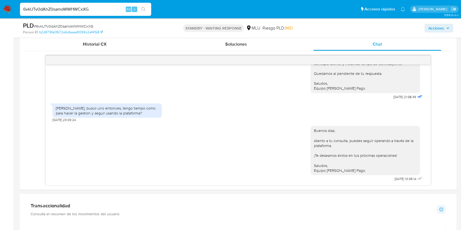
scroll to position [254, 0]
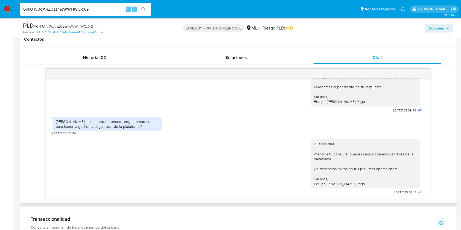
click at [425, 171] on div "Buenas tardes [PERSON_NAME], Te contactamos ya que necesitamos verificar alguno…" at bounding box center [238, 138] width 385 height 121
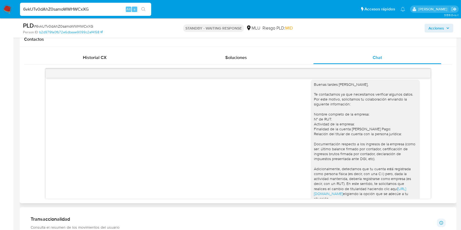
scroll to position [6, 0]
click at [412, 133] on div "Buenas tardes [PERSON_NAME], Te contactamos ya que necesitamos verificar alguno…" at bounding box center [365, 168] width 109 height 179
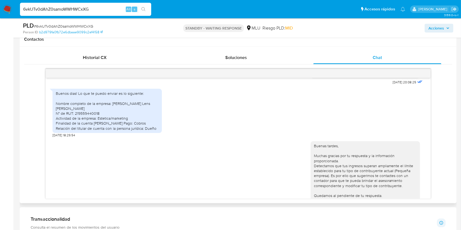
scroll to position [194, 0]
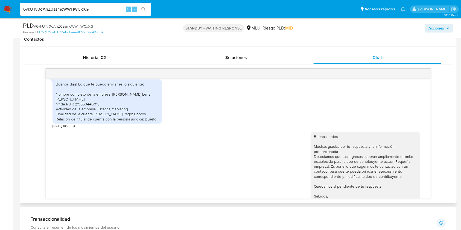
click at [416, 139] on div "Buenas tardes, Muchas gracias por tu respuesta y la información proporcionada. …" at bounding box center [367, 171] width 113 height 86
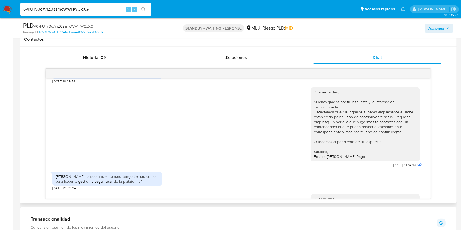
scroll to position [242, 0]
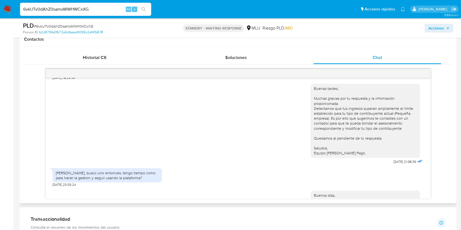
click at [291, 172] on div "[PERSON_NAME], busco uno entonces, tengo tiempo como para hacer la gestion y se…" at bounding box center [238, 177] width 371 height 22
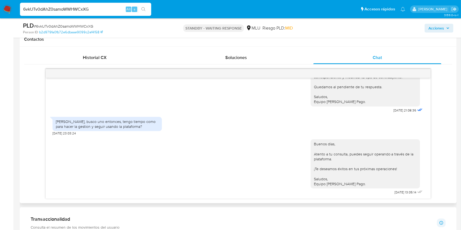
click at [351, 145] on div "Buenos días, Atento a tu consulta, puedes seguir operando a través de la plataf…" at bounding box center [365, 164] width 103 height 45
drag, startPoint x: 460, startPoint y: 116, endPoint x: 466, endPoint y: 89, distance: 28.0
click at [461, 89] on html "Pausado Ver notificaciones 6vkUTv0dAhZ0samoWWHWCxXG Alt s Accesos rápidos Presi…" at bounding box center [230, 183] width 461 height 874
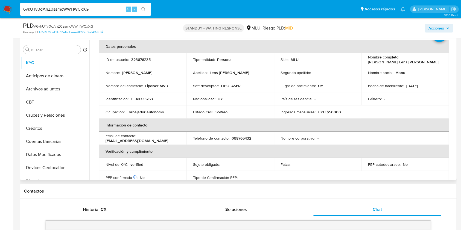
scroll to position [29, 0]
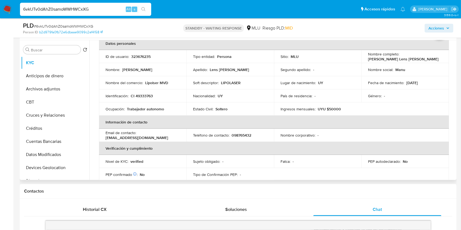
click at [411, 139] on table "Datos personales ID de usuario : 323676235 Tipo entidad : Persona Sitio : MLU N…" at bounding box center [274, 135] width 350 height 197
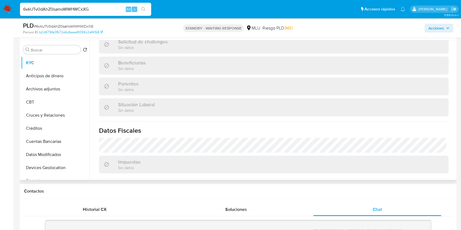
scroll to position [275, 0]
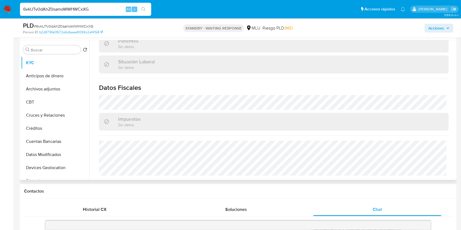
click at [150, 47] on div "Parientes Sin datos" at bounding box center [274, 44] width 350 height 18
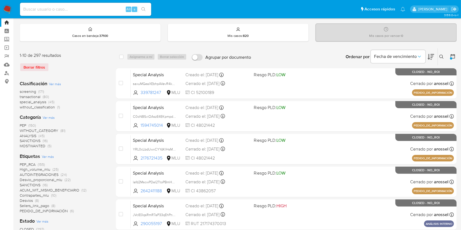
scroll to position [11, 0]
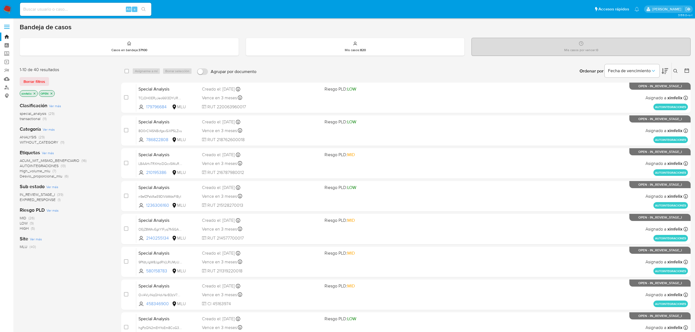
click at [46, 200] on span "EXPIRED_RESPONSE" at bounding box center [38, 199] width 36 height 5
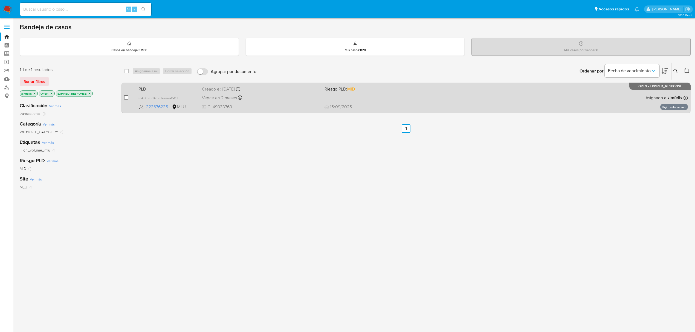
click at [125, 99] on input "checkbox" at bounding box center [126, 97] width 4 height 4
checkbox input "true"
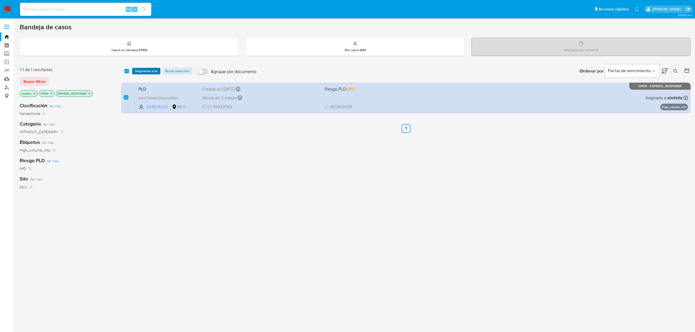
click at [148, 68] on span "Asignarme a mí" at bounding box center [146, 70] width 23 height 5
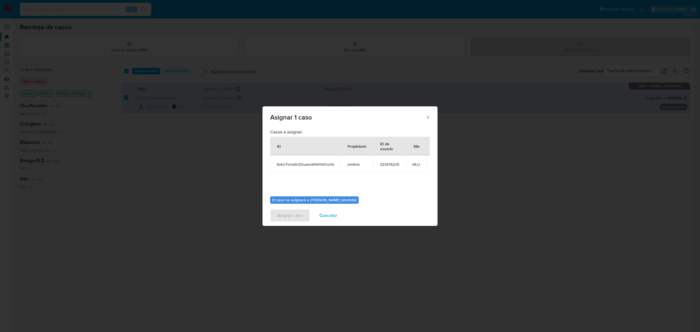
scroll to position [33, 0]
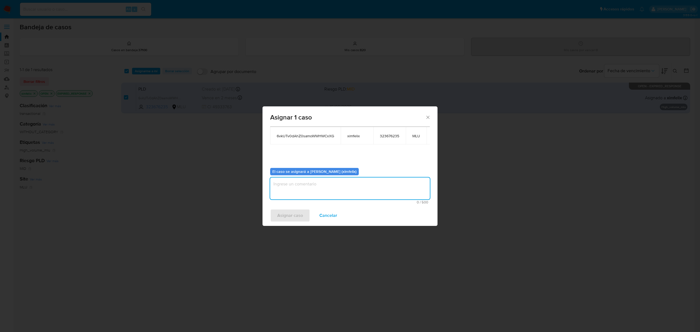
click at [339, 179] on textarea "assign-modal" at bounding box center [350, 188] width 160 height 22
click at [289, 216] on span "Asignar caso" at bounding box center [290, 215] width 26 height 12
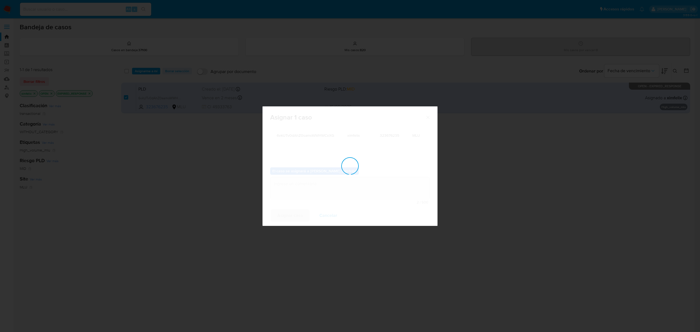
checkbox input "false"
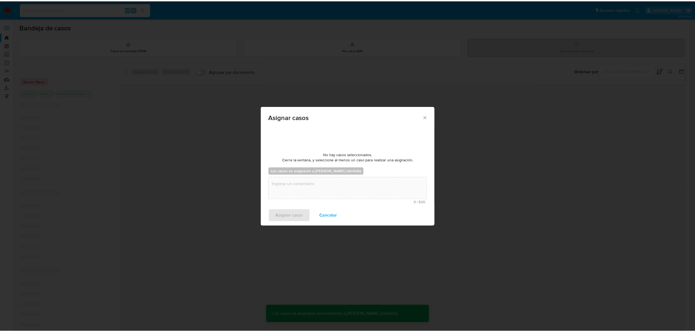
scroll to position [33, 0]
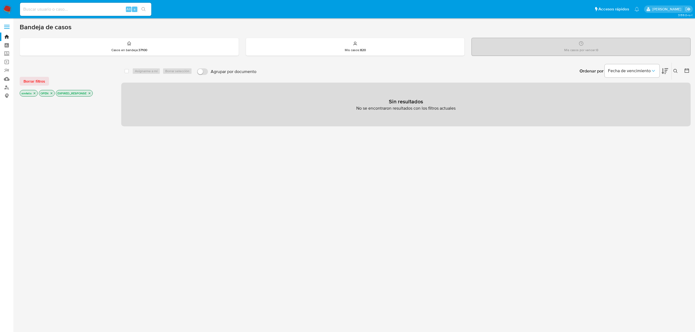
click at [9, 5] on img at bounding box center [7, 9] width 9 height 9
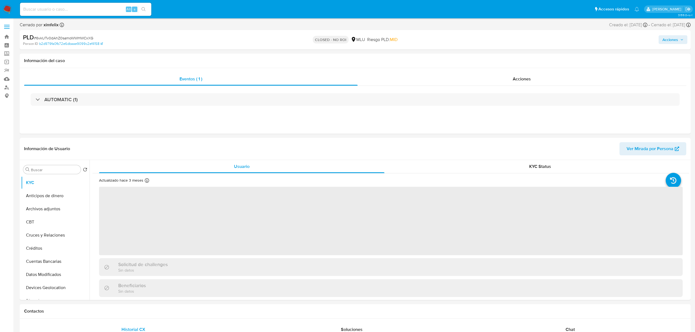
select select "10"
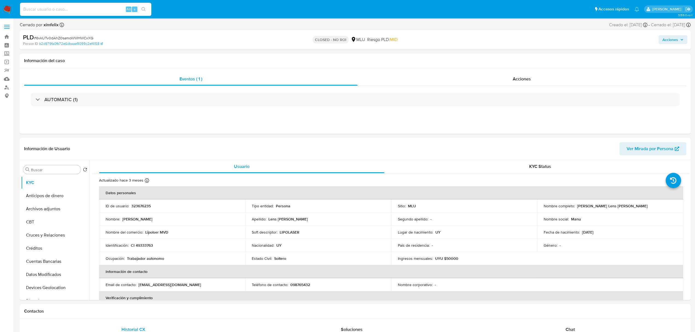
click at [62, 10] on input at bounding box center [85, 9] width 131 height 7
paste input "pkGmcXJcAX0R0efE1Xpy48vj"
type input "pkGmcXJcAX0R0efE1Xpy48vj"
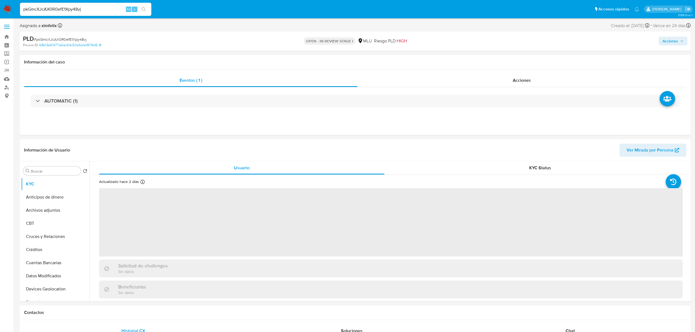
select select "10"
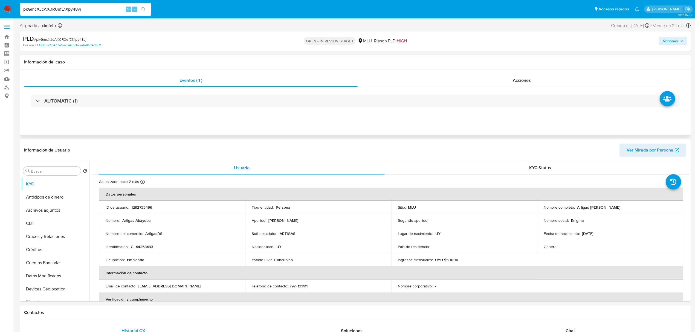
click at [334, 110] on div "AUTOMATIC (1)" at bounding box center [355, 100] width 662 height 27
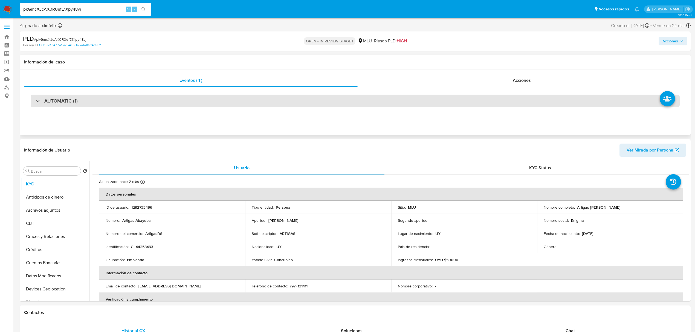
click at [336, 107] on div "AUTOMATIC (1)" at bounding box center [355, 101] width 649 height 13
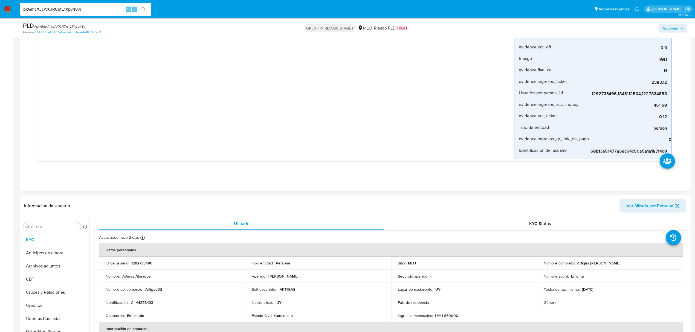
scroll to position [115, 0]
click at [144, 263] on p "1292733496" at bounding box center [141, 261] width 21 height 5
copy p "1292733496"
click at [59, 314] on button "Cuentas Bancarias" at bounding box center [53, 317] width 64 height 13
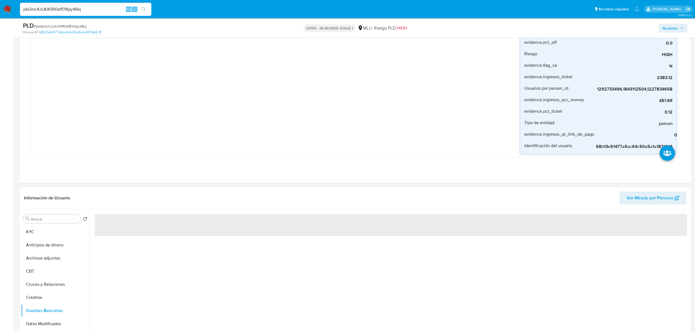
click at [195, 315] on div "‌" at bounding box center [388, 279] width 599 height 140
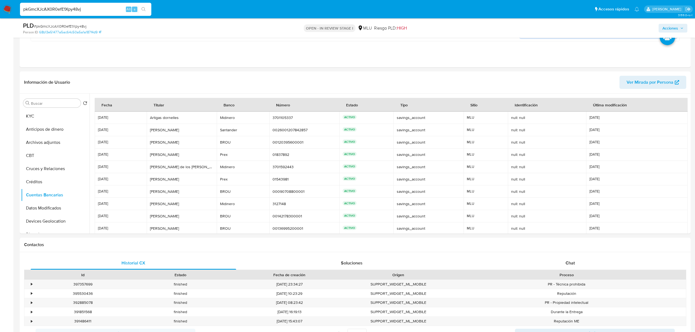
scroll to position [235, 0]
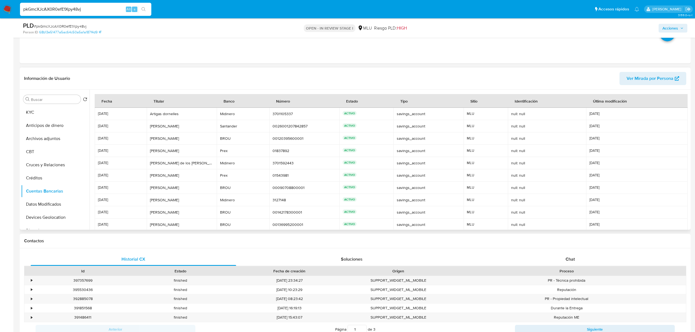
drag, startPoint x: 689, startPoint y: 110, endPoint x: 662, endPoint y: 186, distance: 80.4
click at [662, 186] on div "Buscar Volver al orden por defecto KYC Anticipos de dinero Archivos adjuntos CB…" at bounding box center [355, 160] width 671 height 140
click at [671, 179] on td "07/07/2025" at bounding box center [636, 175] width 101 height 12
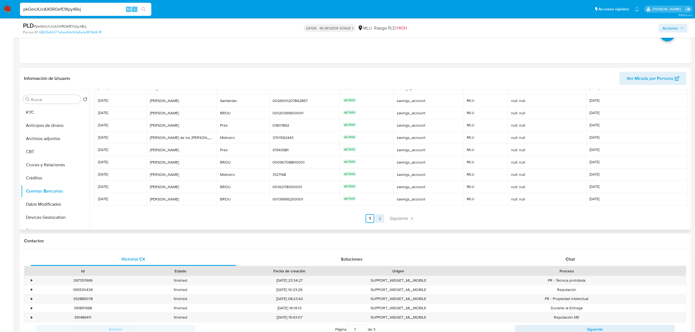
click at [376, 220] on link "2" at bounding box center [379, 218] width 9 height 9
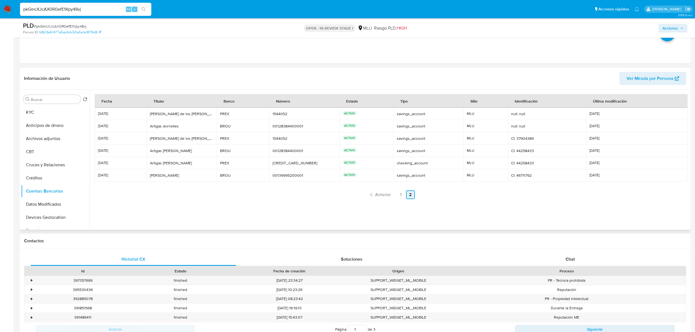
scroll to position [0, 0]
click at [340, 187] on nav "Anterior 1 2 Siguiente" at bounding box center [391, 191] width 592 height 18
click at [52, 120] on button "Historial Casos" at bounding box center [53, 119] width 64 height 13
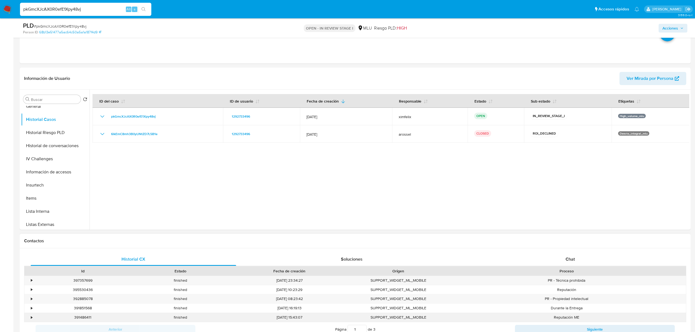
click at [59, 318] on div "391486411" at bounding box center [83, 317] width 98 height 9
drag, startPoint x: 89, startPoint y: 170, endPoint x: 91, endPoint y: 200, distance: 30.4
click at [91, 200] on div at bounding box center [388, 160] width 599 height 140
drag, startPoint x: 90, startPoint y: 191, endPoint x: 93, endPoint y: 211, distance: 20.3
click at [93, 212] on div at bounding box center [388, 160] width 599 height 140
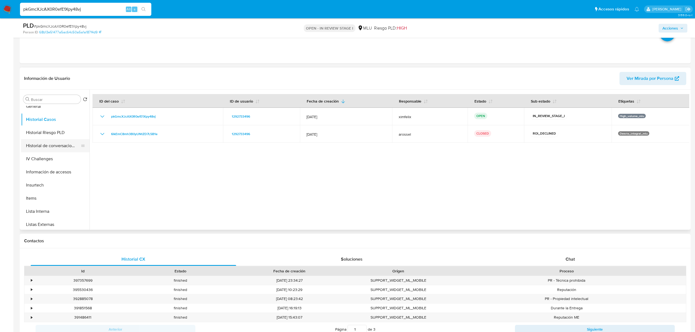
click at [70, 149] on button "Historial de conversaciones" at bounding box center [53, 145] width 64 height 13
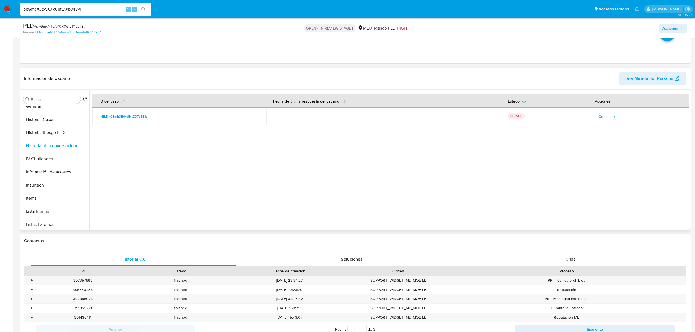
click at [603, 119] on span "Consultar" at bounding box center [606, 117] width 17 height 8
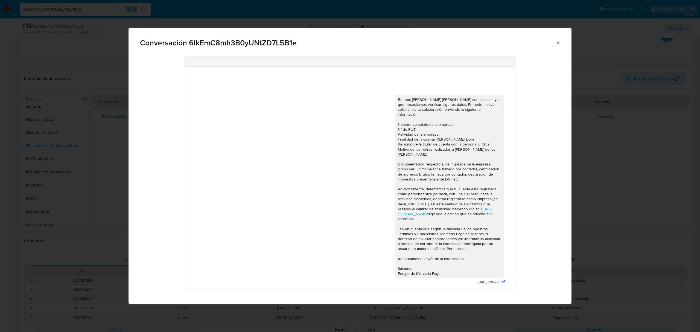
click at [501, 179] on div "Buenos días Artigas, Te contactamos ya que necesitamos verificar algunos datos.…" at bounding box center [449, 187] width 109 height 184
drag, startPoint x: 398, startPoint y: 105, endPoint x: 469, endPoint y: 276, distance: 185.1
click at [469, 276] on div "Buenos días Artigas, Te contactamos ya que necesitamos verificar algunos datos.…" at bounding box center [449, 186] width 103 height 179
copy div "Te contactamos ya que necesitamos verificar algunos datos. Por este motivo, sol…"
click at [626, 250] on div "Conversación 6lkEmC8mh3B0yUNtZD7L5B1e Buenos días Artigas, Te contactamos ya qu…" at bounding box center [350, 166] width 700 height 332
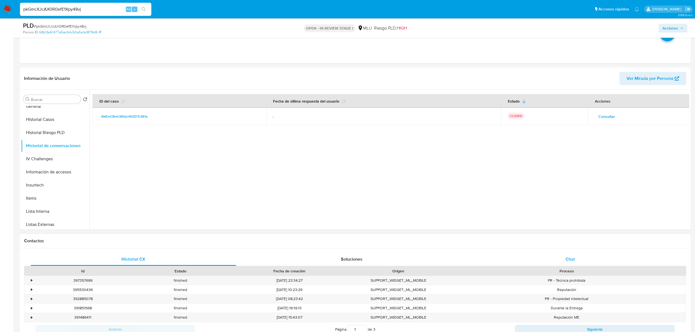
click at [581, 262] on div "Chat" at bounding box center [569, 259] width 205 height 13
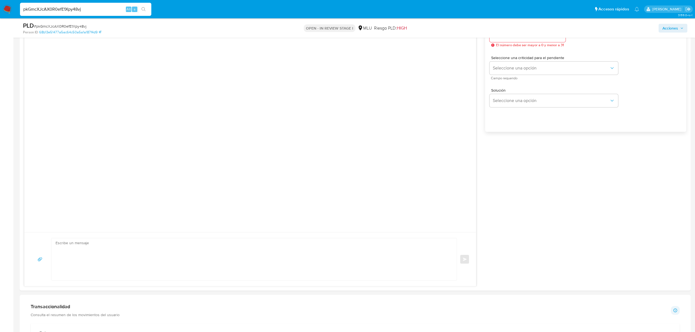
scroll to position [511, 0]
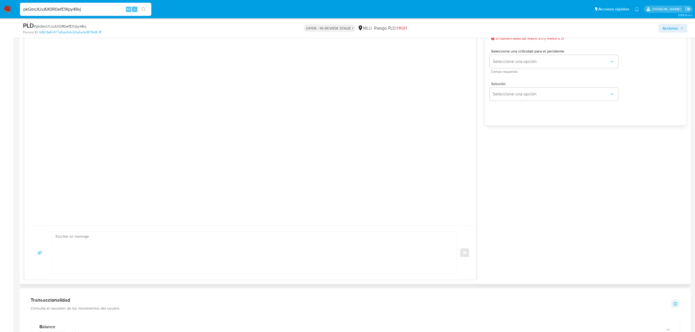
click at [374, 257] on textarea at bounding box center [253, 253] width 394 height 42
paste textarea "Te contactamos ya que necesitamos verificar algunos datos. Por este motivo, sol…"
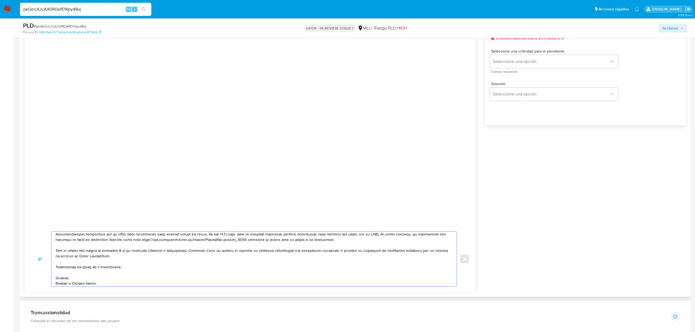
scroll to position [0, 0]
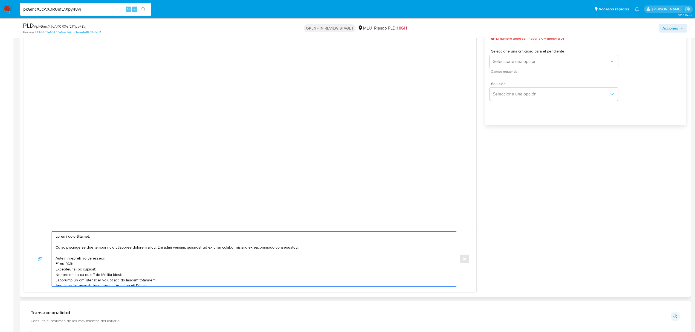
click at [81, 248] on textarea at bounding box center [253, 259] width 394 height 55
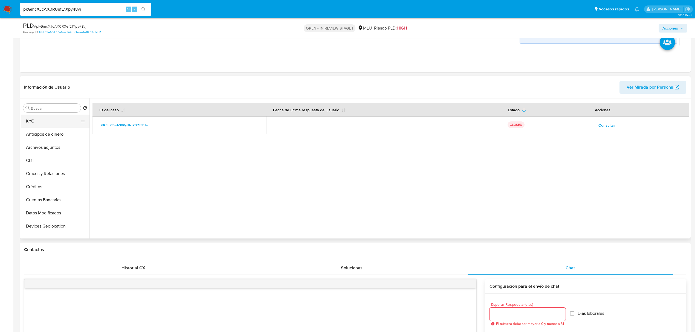
click at [62, 121] on button "KYC" at bounding box center [53, 121] width 64 height 13
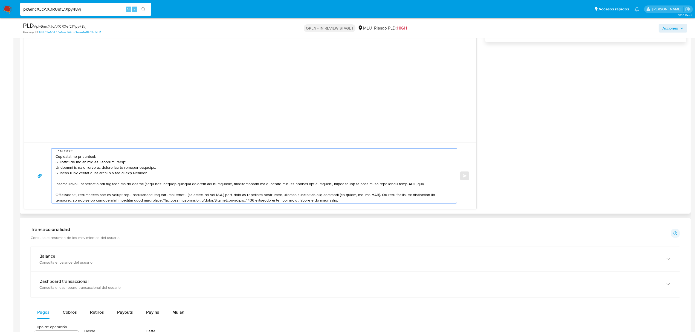
scroll to position [35, 0]
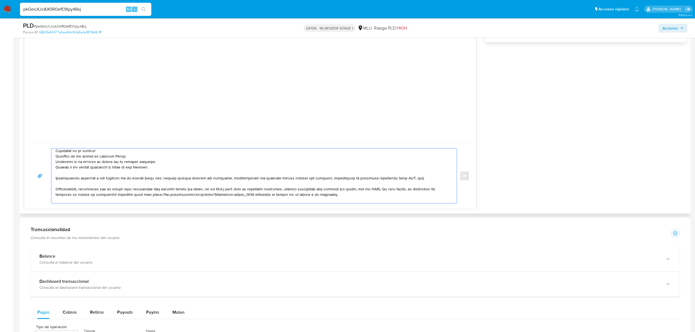
click at [411, 179] on textarea at bounding box center [253, 176] width 394 height 55
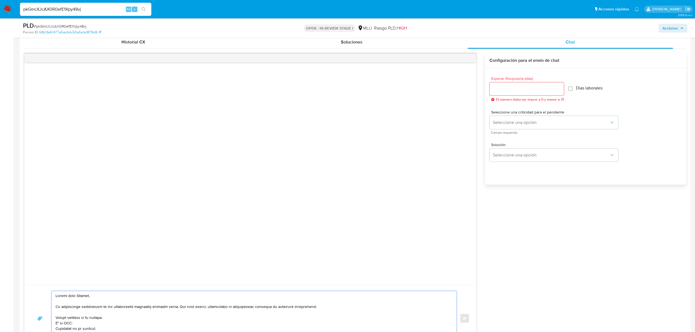
scroll to position [419, 0]
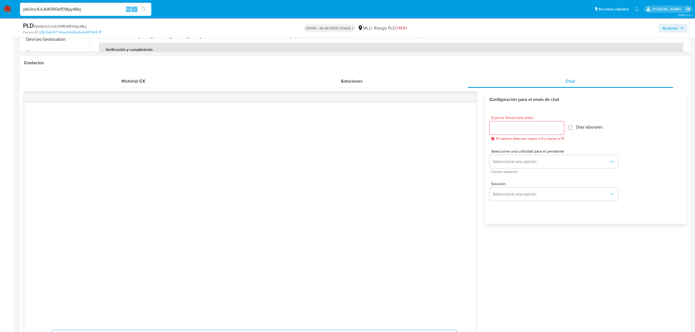
type textarea "Buenos días Artigas, Te contactamos nuevamente ya que necesitamos verificar alg…"
click at [531, 126] on input "Esperar Respuesta (días)" at bounding box center [526, 127] width 74 height 7
type input "3"
click at [524, 156] on button "Seleccione una opción" at bounding box center [553, 161] width 129 height 13
click at [518, 162] on div "LOW" at bounding box center [553, 162] width 120 height 11
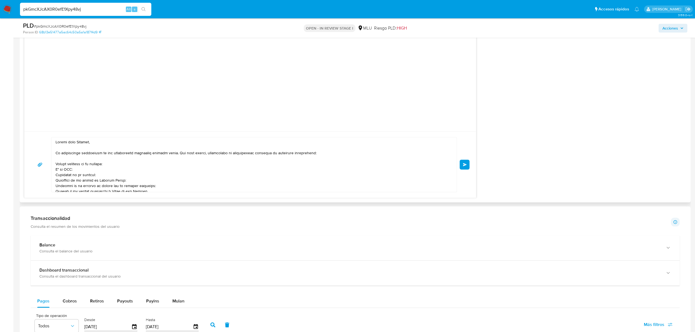
scroll to position [622, 0]
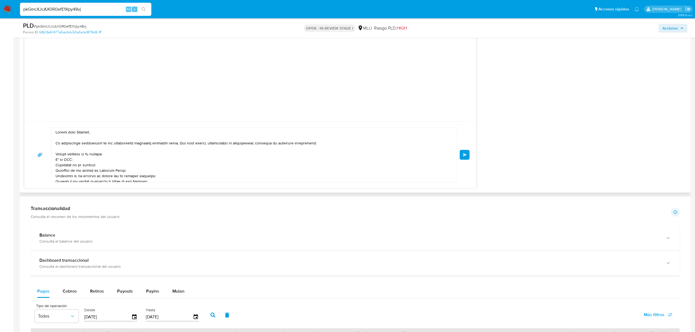
click at [467, 155] on button "Enviar" at bounding box center [464, 155] width 10 height 10
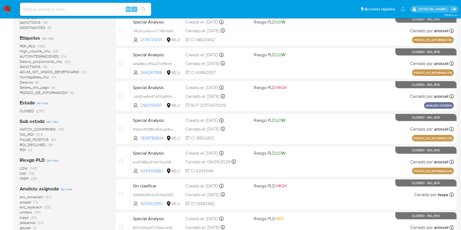
scroll to position [138, 0]
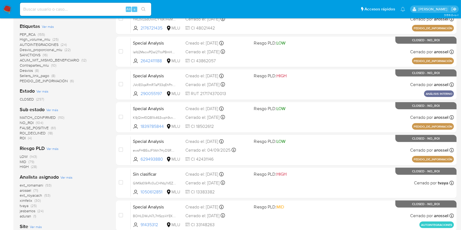
scroll to position [144, 0]
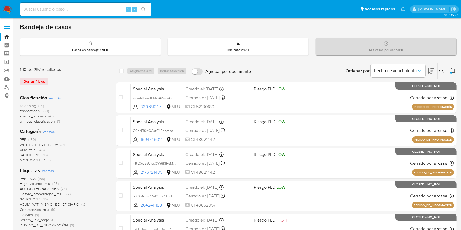
click at [452, 72] on div at bounding box center [451, 73] width 2 height 2
click at [452, 73] on button at bounding box center [453, 71] width 7 height 7
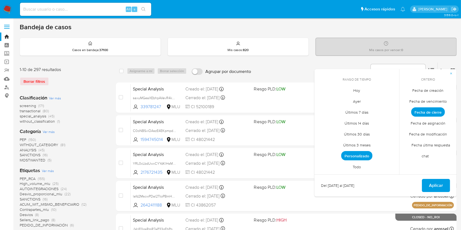
click at [364, 158] on span "Personalizado" at bounding box center [356, 155] width 31 height 9
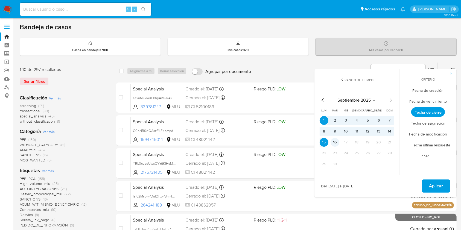
click at [337, 144] on button "16" at bounding box center [335, 142] width 9 height 9
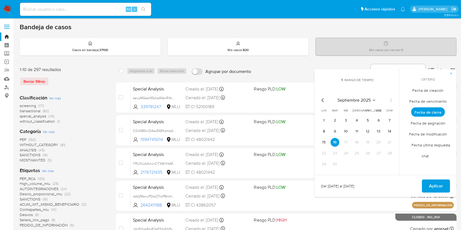
click at [323, 116] on table "lun lunes mar martes mié miércoles jue jueves vie viernes sáb sábado dom doming…" at bounding box center [357, 139] width 74 height 60
click at [323, 117] on button "1" at bounding box center [324, 120] width 9 height 9
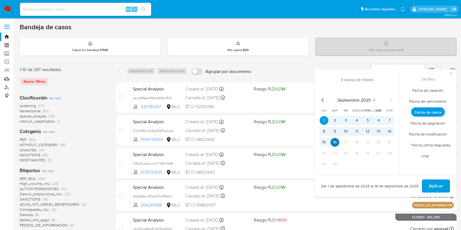
click at [336, 145] on button "16" at bounding box center [335, 142] width 9 height 9
click at [322, 120] on button "1" at bounding box center [324, 120] width 9 height 9
click at [440, 187] on span "Aplicar" at bounding box center [436, 186] width 14 height 12
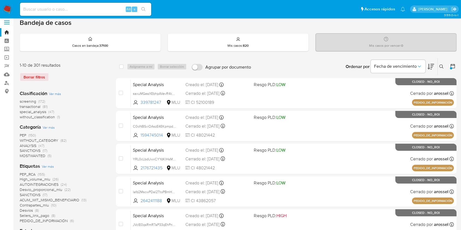
scroll to position [1, 0]
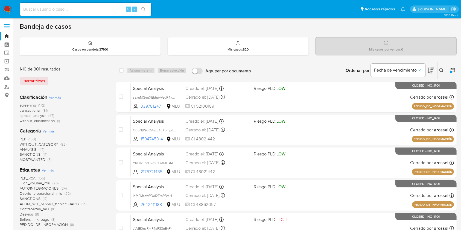
click at [266, 17] on nav "Pausado Ver notificaciones Alt s Accesos rápidos Presiona las siguientes teclas…" at bounding box center [230, 9] width 461 height 18
click at [137, 62] on div "select-all-cases-checkbox Asignarme a mí Borrar selección Agrupar por documento…" at bounding box center [286, 70] width 341 height 17
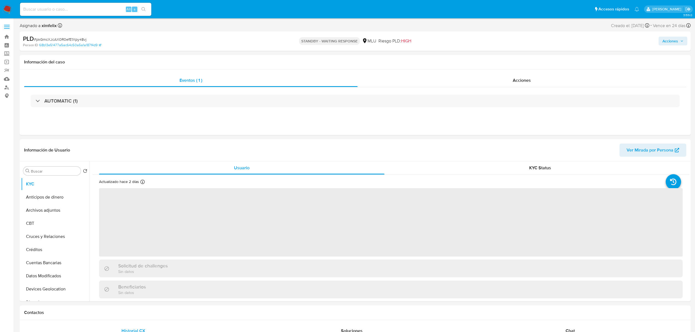
select select "10"
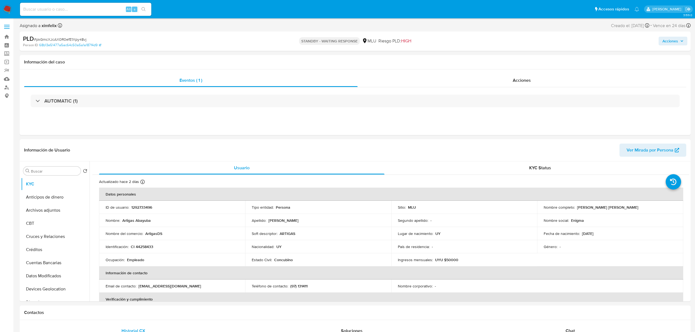
click at [98, 8] on input at bounding box center [85, 9] width 131 height 7
paste input "WLPjJTM8Q9SjOgAHCgMO7sol"
type input "WLPjJTM8Q9SjOgAHCgMO7sol"
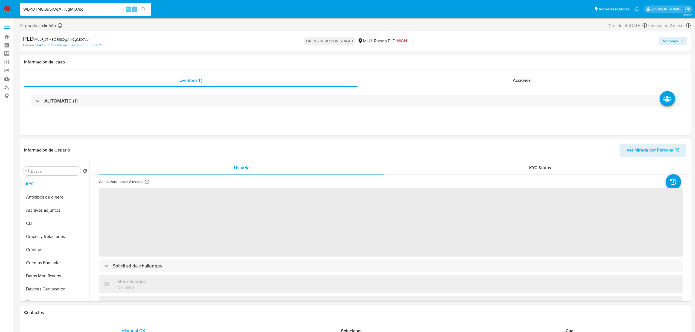
select select "10"
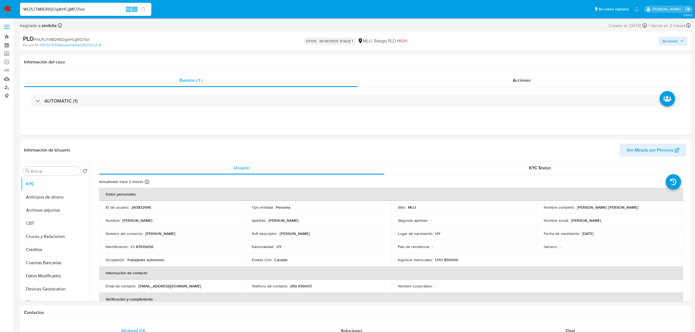
click at [68, 15] on div "WLPjJTM8Q9SjOgAHCgMO7sol Alt s" at bounding box center [85, 9] width 131 height 13
click at [147, 207] on p "243832996" at bounding box center [141, 207] width 20 height 5
copy p "243832996"
click at [51, 275] on button "Datos Modificados" at bounding box center [53, 275] width 64 height 13
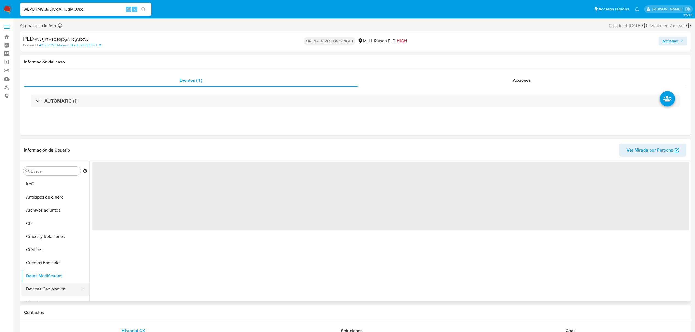
click at [54, 291] on button "Devices Geolocation" at bounding box center [53, 289] width 64 height 13
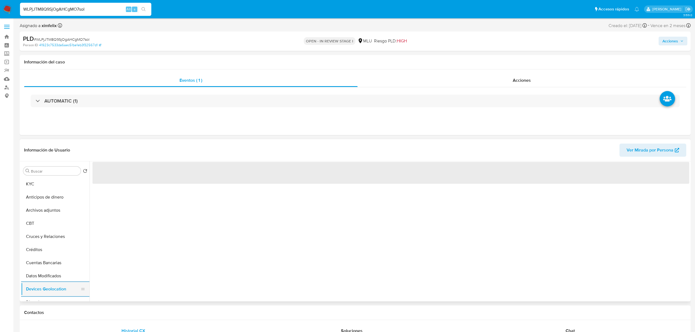
scroll to position [14, 0]
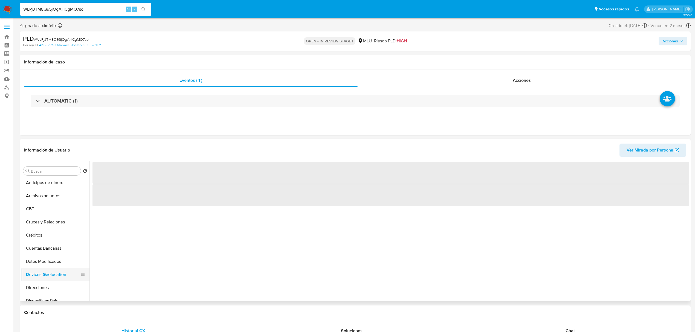
click at [54, 291] on button "Direcciones" at bounding box center [55, 287] width 68 height 13
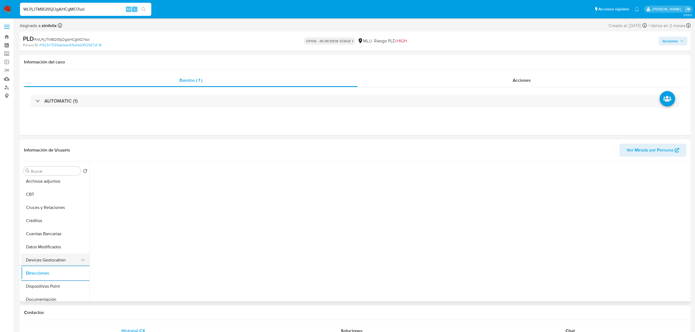
scroll to position [44, 0]
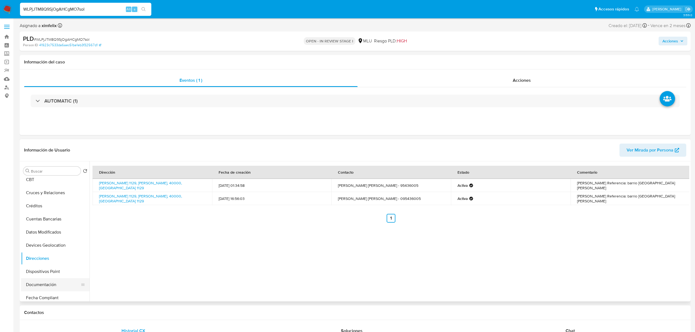
click at [50, 288] on button "Documentación" at bounding box center [53, 284] width 64 height 13
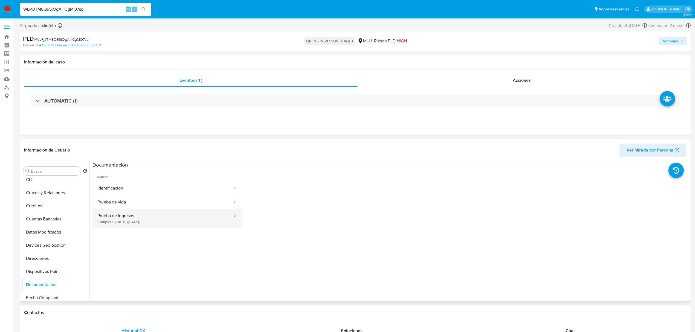
click at [152, 219] on button "Prueba de ingresos Completo: 23/07/2025 (hace 2 meses)" at bounding box center [162, 218] width 140 height 19
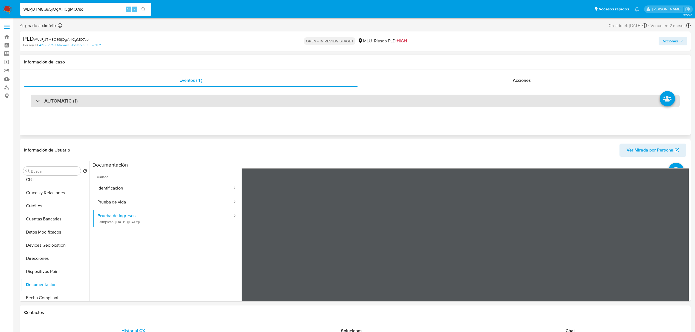
click at [156, 102] on div "AUTOMATIC (1)" at bounding box center [355, 101] width 649 height 13
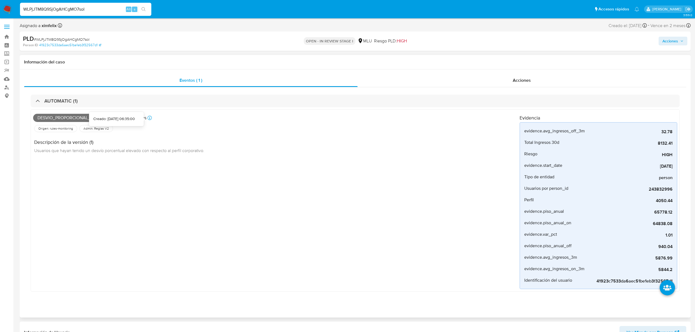
click at [152, 120] on icon at bounding box center [149, 118] width 4 height 4
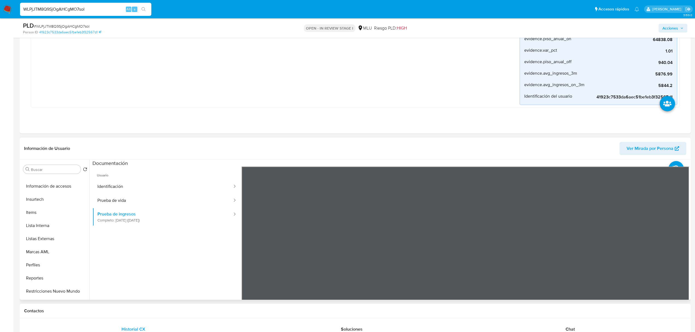
scroll to position [244, 0]
drag, startPoint x: 89, startPoint y: 268, endPoint x: 90, endPoint y: 250, distance: 18.1
click at [90, 250] on div at bounding box center [388, 230] width 599 height 140
click at [42, 269] on button "General" at bounding box center [53, 266] width 64 height 13
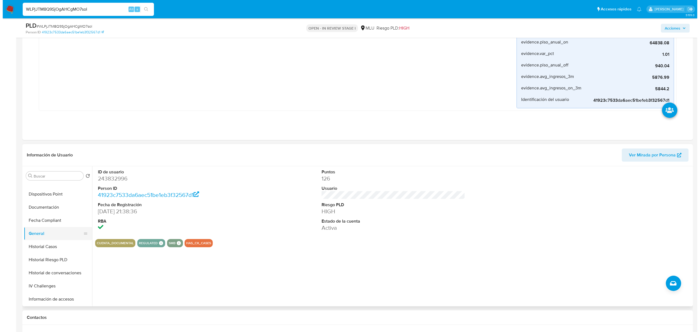
scroll to position [127, 0]
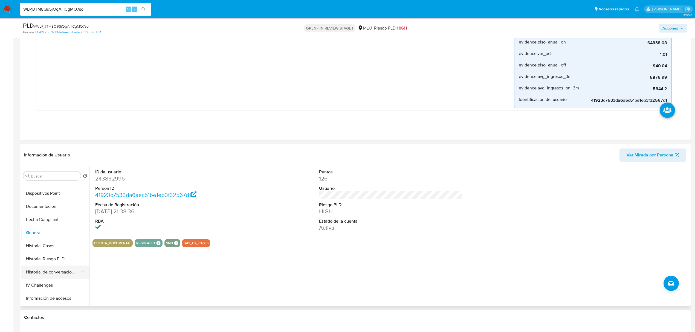
click at [56, 267] on button "Historial de conversaciones" at bounding box center [53, 272] width 64 height 13
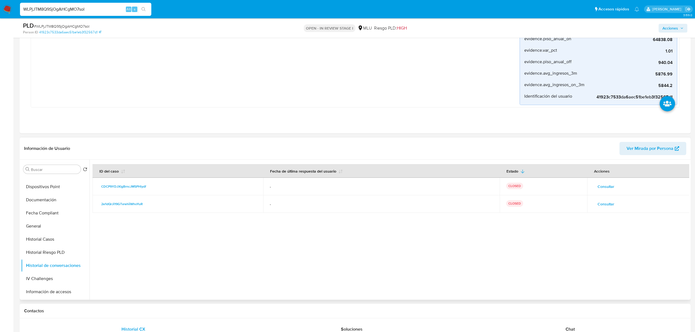
click at [609, 205] on span "Consultar" at bounding box center [605, 204] width 17 height 8
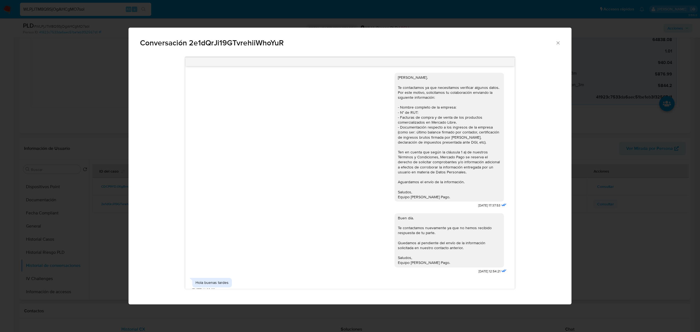
scroll to position [155, 0]
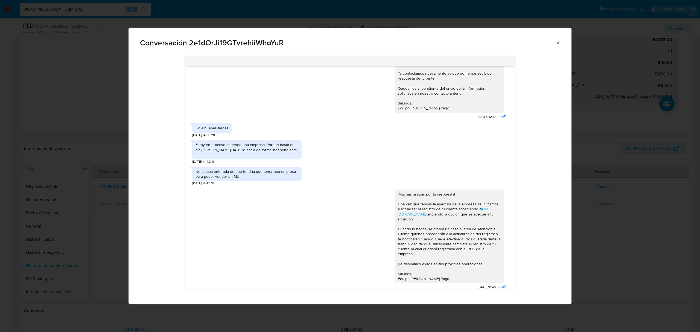
click at [611, 203] on div "Conversación 2e1dQrJi19GTvrehiiWhoYuR Hola, Teresa. Te contactamos ya que neces…" at bounding box center [350, 166] width 700 height 332
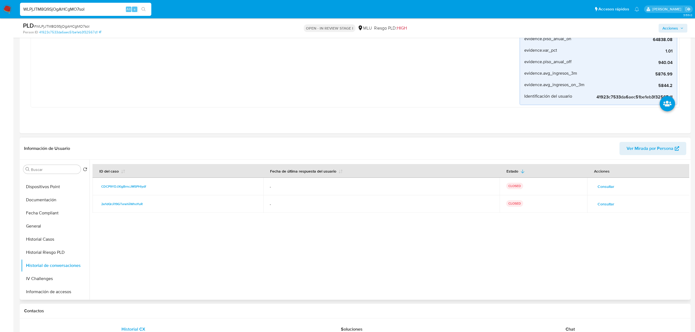
click at [605, 188] on span "Consultar" at bounding box center [605, 187] width 17 height 8
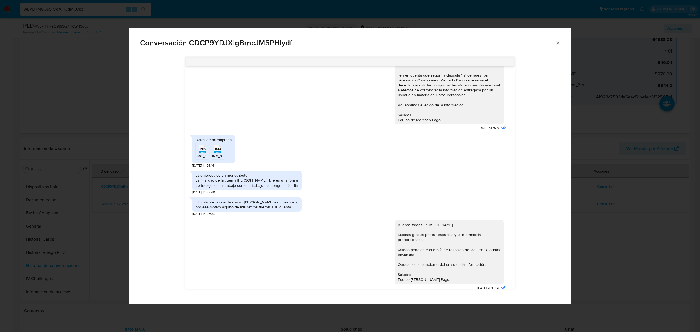
scroll to position [142, 0]
click at [206, 150] on span "JPEG" at bounding box center [202, 149] width 7 height 4
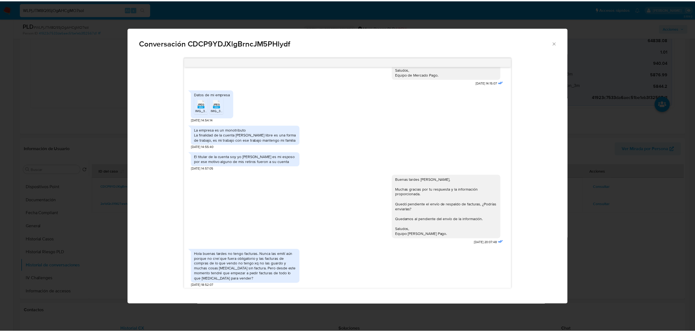
scroll to position [179, 0]
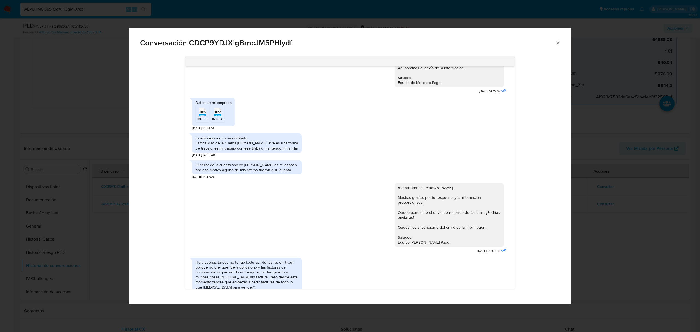
click at [216, 116] on rect "Comunicación" at bounding box center [217, 115] width 7 height 2
click at [557, 37] on div "Conversación CDCP9YDJXlgBrncJM5PHlydf" at bounding box center [350, 41] width 443 height 26
drag, startPoint x: 557, startPoint y: 42, endPoint x: 127, endPoint y: 232, distance: 469.9
click at [127, 232] on div "Conversación CDCP9YDJXlgBrncJM5PHlydf Buenas tardes Teresa, Te contactamos ya q…" at bounding box center [350, 166] width 700 height 332
click at [560, 43] on icon "Cerrar" at bounding box center [557, 42] width 5 height 5
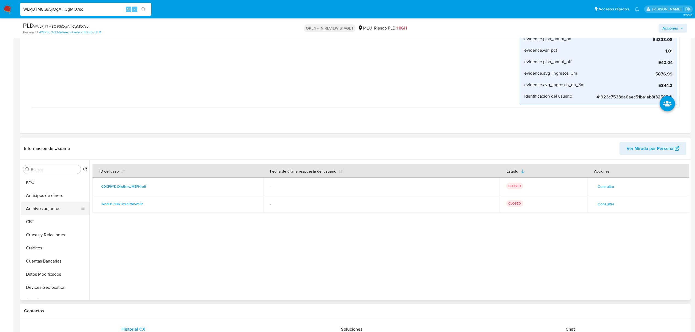
scroll to position [1, 0]
click at [50, 212] on button "Archivos adjuntos" at bounding box center [53, 207] width 64 height 13
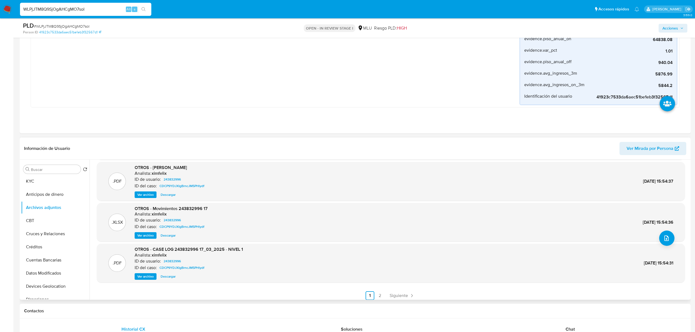
scroll to position [44, 0]
click at [152, 276] on span "Ver archivo" at bounding box center [145, 275] width 16 height 5
click at [148, 275] on span "Ver archivo" at bounding box center [145, 275] width 16 height 5
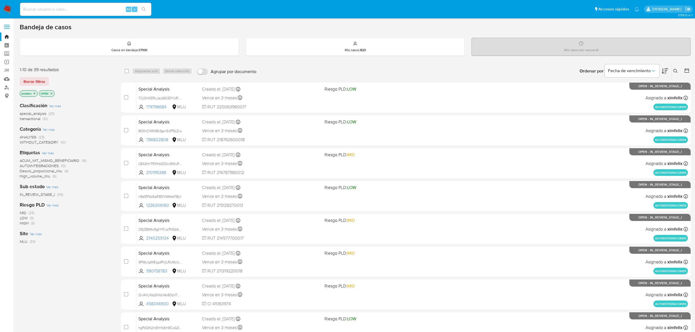
click at [6, 11] on img at bounding box center [7, 9] width 9 height 9
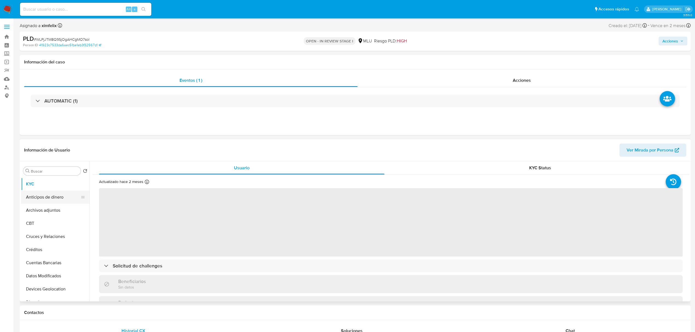
select select "10"
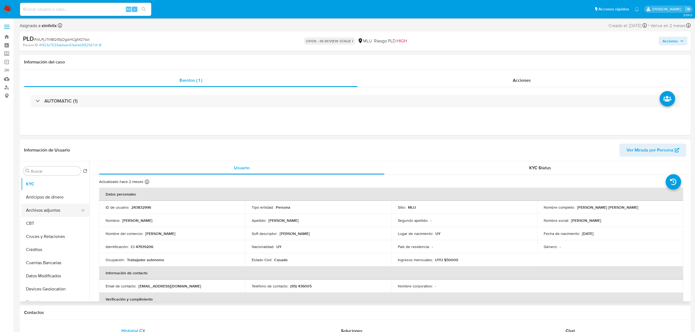
click at [49, 209] on button "Archivos adjuntos" at bounding box center [53, 210] width 64 height 13
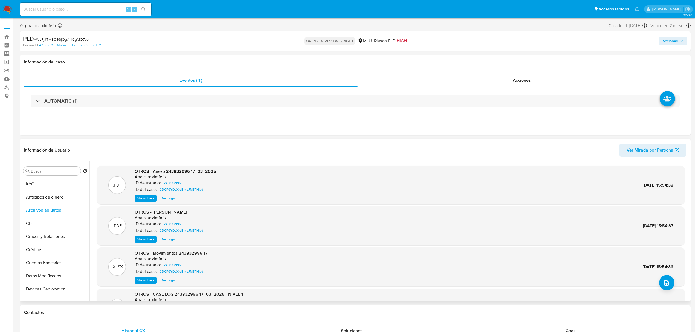
scroll to position [46, 0]
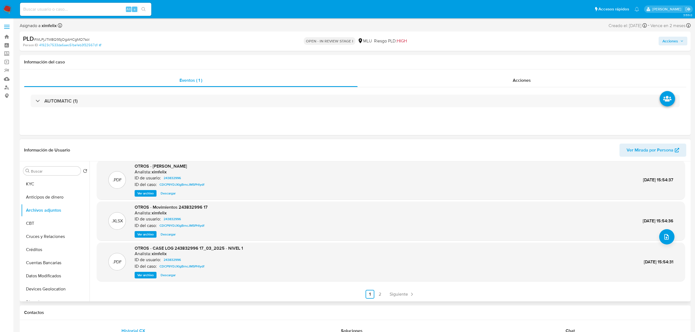
click at [148, 276] on span "Ver archivo" at bounding box center [145, 274] width 16 height 5
click at [148, 194] on span "Ver archivo" at bounding box center [145, 193] width 16 height 5
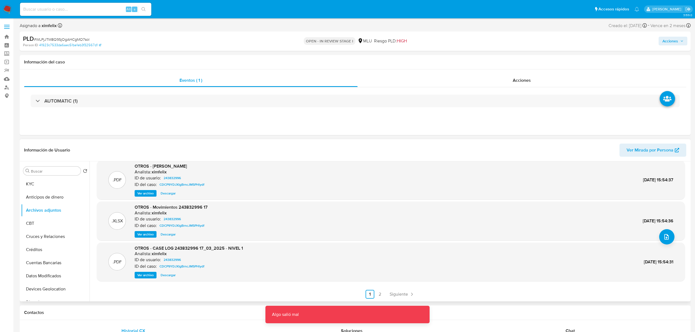
click at [149, 235] on span "Ver archivo" at bounding box center [145, 234] width 16 height 5
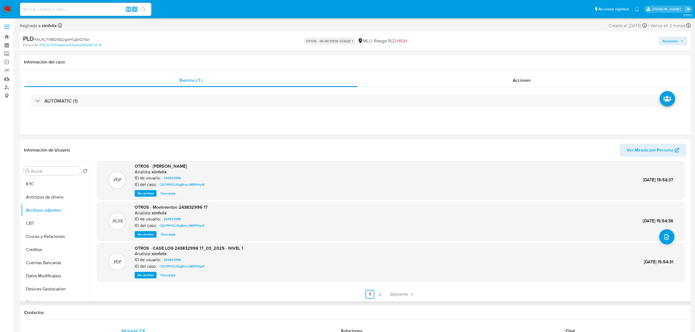
click at [147, 195] on span "Ver archivo" at bounding box center [145, 193] width 16 height 5
click at [145, 232] on span "Ver archivo" at bounding box center [145, 234] width 16 height 5
click at [508, 85] on div "Acciones" at bounding box center [521, 80] width 329 height 13
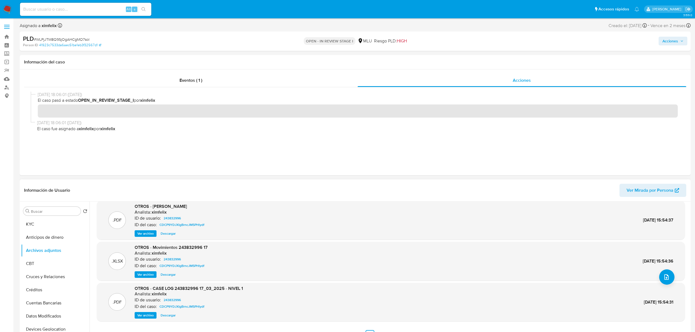
click at [168, 313] on span "Descargar" at bounding box center [168, 315] width 15 height 5
click at [55, 245] on button "Historial Casos" at bounding box center [53, 246] width 64 height 13
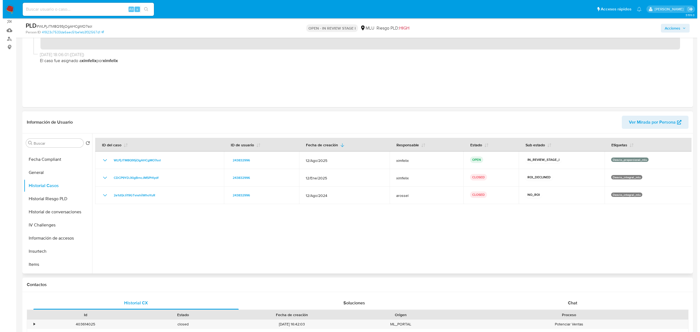
scroll to position [147, 0]
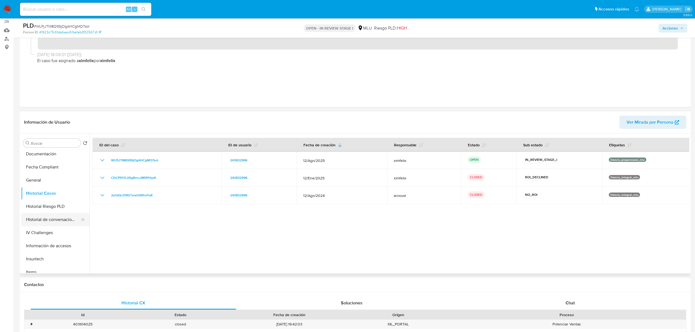
click at [53, 224] on button "Historial de conversaciones" at bounding box center [53, 219] width 64 height 13
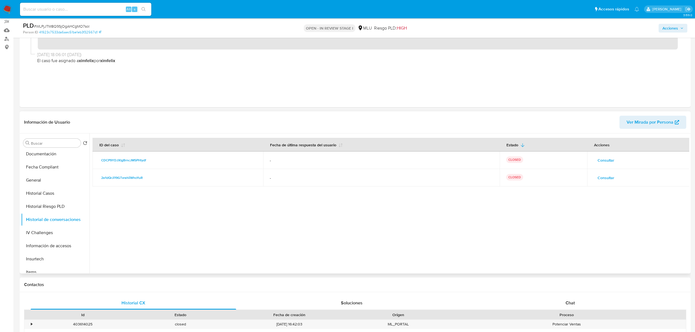
click at [601, 161] on span "Consultar" at bounding box center [605, 160] width 17 height 8
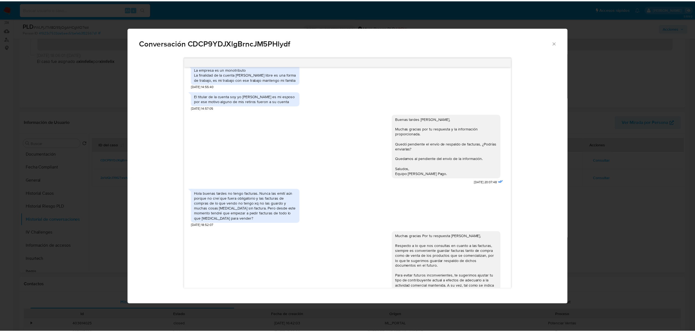
scroll to position [310, 0]
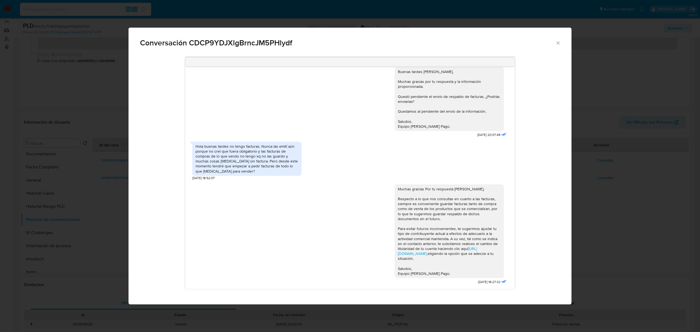
click at [557, 42] on icon "Cerrar" at bounding box center [557, 42] width 5 height 5
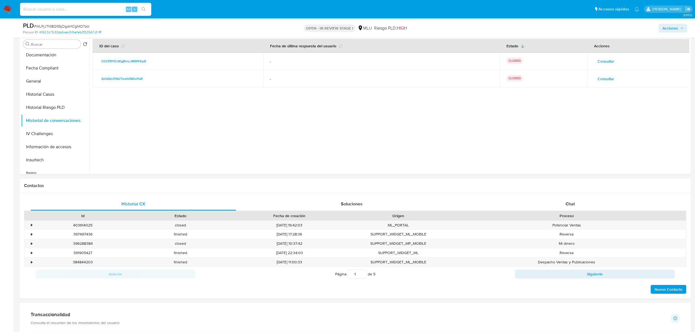
scroll to position [166, 0]
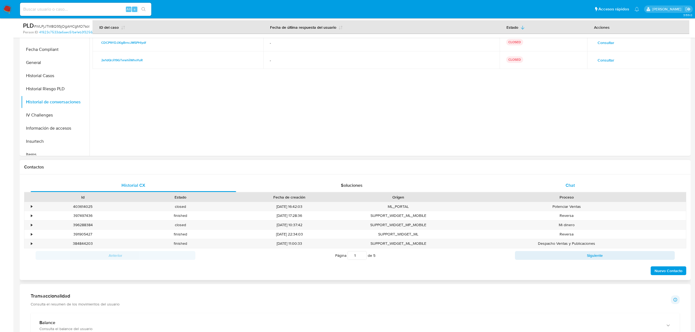
click at [581, 184] on div "Chat" at bounding box center [569, 185] width 205 height 13
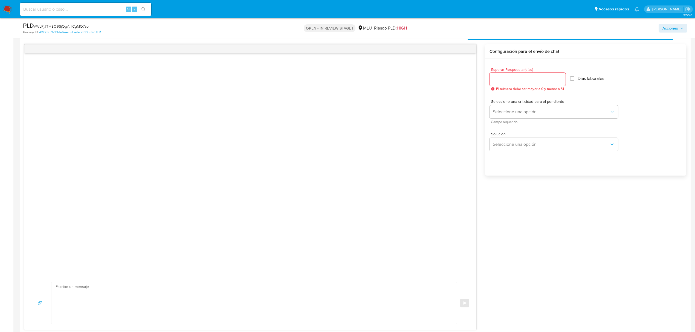
scroll to position [325, 0]
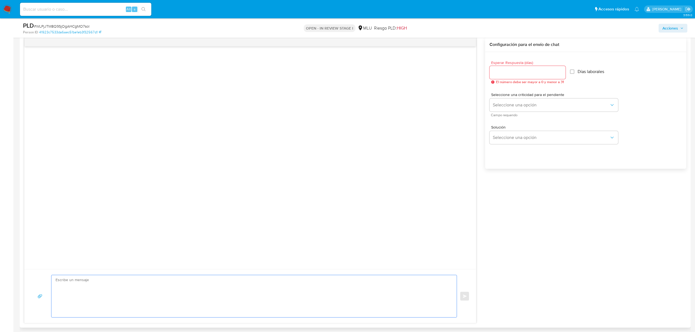
click at [277, 280] on textarea at bounding box center [253, 296] width 394 height 42
click at [111, 304] on textarea "Buenos días, Nos ponemos en contacto contigo nuevamente para solicitarte respal…" at bounding box center [253, 296] width 394 height 42
paste textarea "detectamos que tus ingresos superan ampliamente el límite establecido para tu t…"
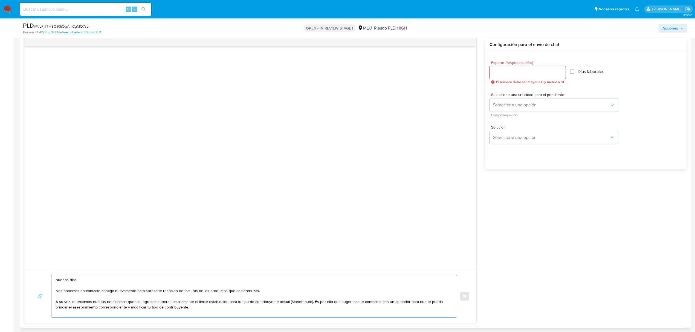
drag, startPoint x: 98, startPoint y: 303, endPoint x: 74, endPoint y: 303, distance: 24.3
click at [74, 303] on textarea "Buenos días, Nos ponemos en contacto contigo nuevamente para solicitarte respal…" at bounding box center [253, 296] width 394 height 42
click at [80, 301] on textarea "Buenos días, Nos ponemos en contacto contigo nuevamente para solicitarte respal…" at bounding box center [253, 296] width 394 height 42
click at [149, 301] on textarea "Buenos días, Nos ponemos en contacto contigo nuevamente para solicitarte respal…" at bounding box center [253, 296] width 394 height 42
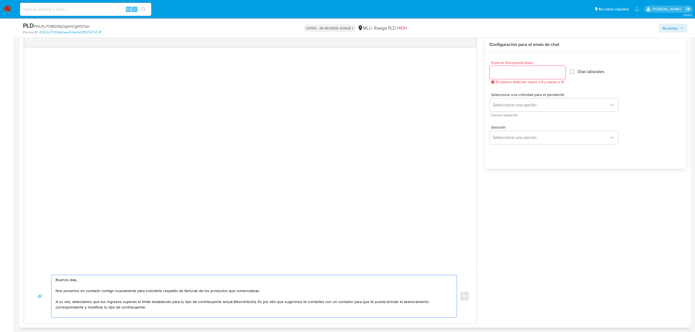
click at [167, 307] on textarea "Buenos días, Nos ponemos en contacto contigo nuevamente para solicitarte respal…" at bounding box center [253, 296] width 394 height 42
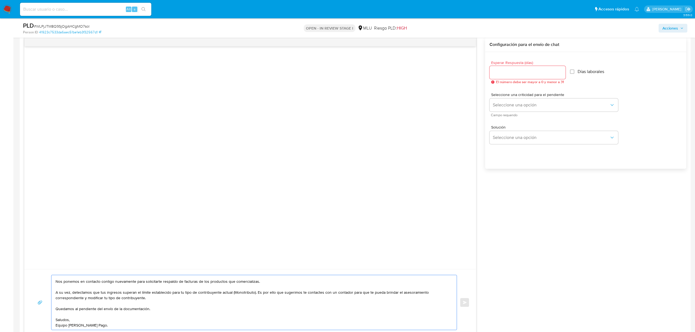
scroll to position [15, 0]
type textarea "Buenos días, Nos ponemos en contacto contigo nuevamente para solicitarte respal…"
click at [514, 72] on input "Esperar Respuesta (días)" at bounding box center [527, 72] width 76 height 7
type input "3"
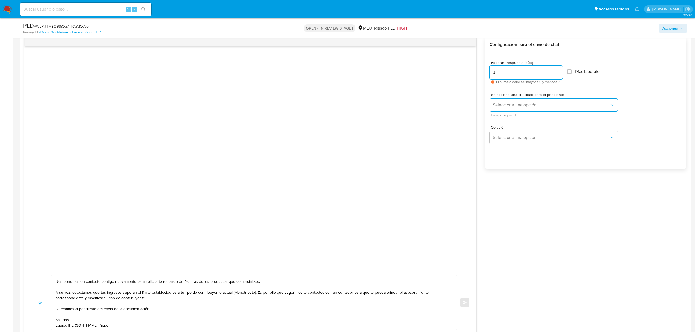
click at [496, 106] on span "Seleccione una opción" at bounding box center [551, 104] width 117 height 5
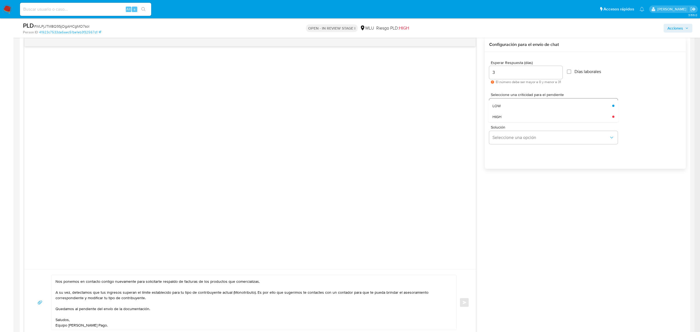
click at [496, 106] on span "LOW" at bounding box center [497, 105] width 8 height 5
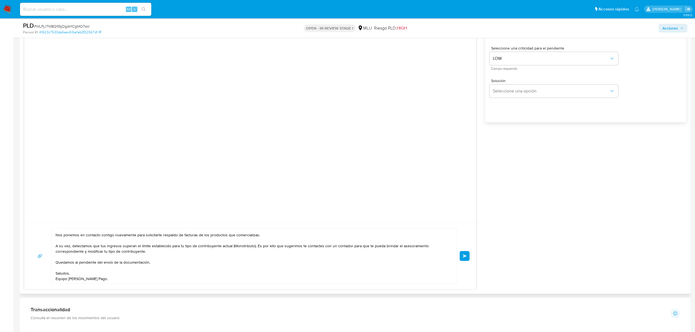
click at [465, 258] on span "Enviar" at bounding box center [465, 255] width 4 height 3
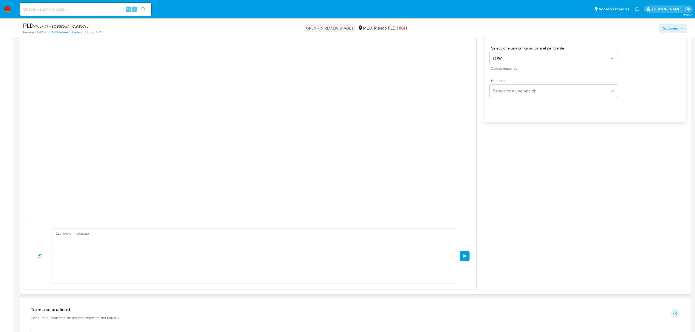
scroll to position [0, 0]
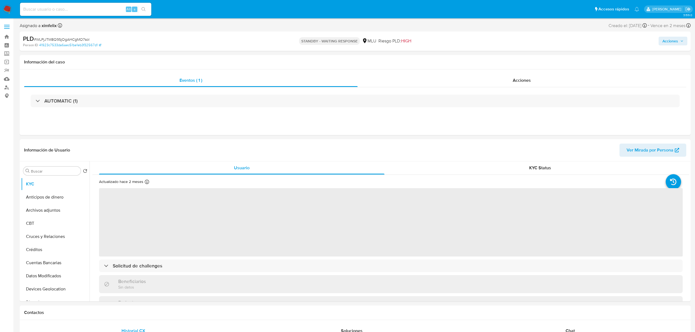
select select "10"
